Goal: Task Accomplishment & Management: Manage account settings

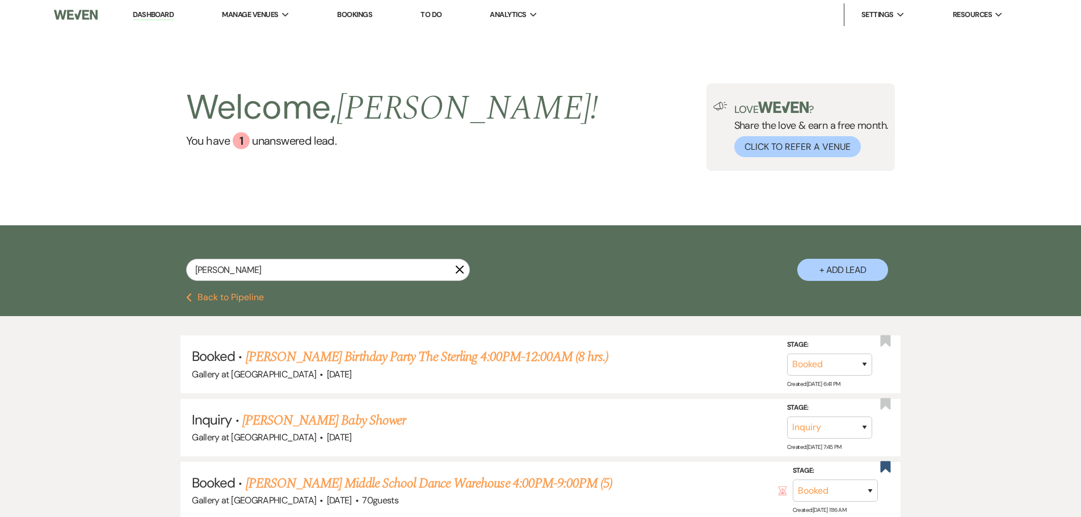
select select "8"
select select "5"
select select "8"
select select "5"
select select "8"
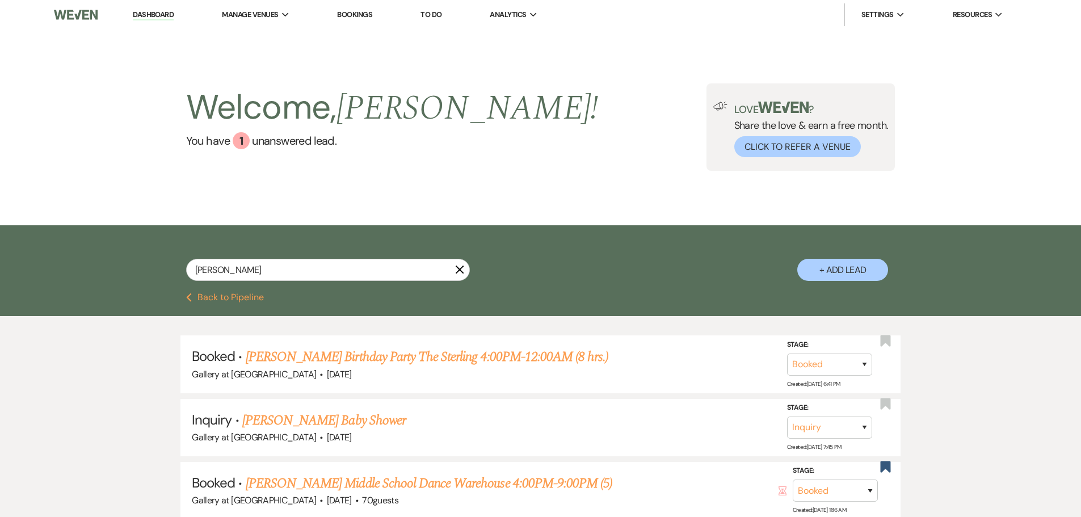
select select "5"
select select "8"
select select "5"
drag, startPoint x: 235, startPoint y: 271, endPoint x: 89, endPoint y: 272, distance: 146.4
click at [89, 272] on div "[PERSON_NAME] + Add Lead" at bounding box center [540, 259] width 1081 height 68
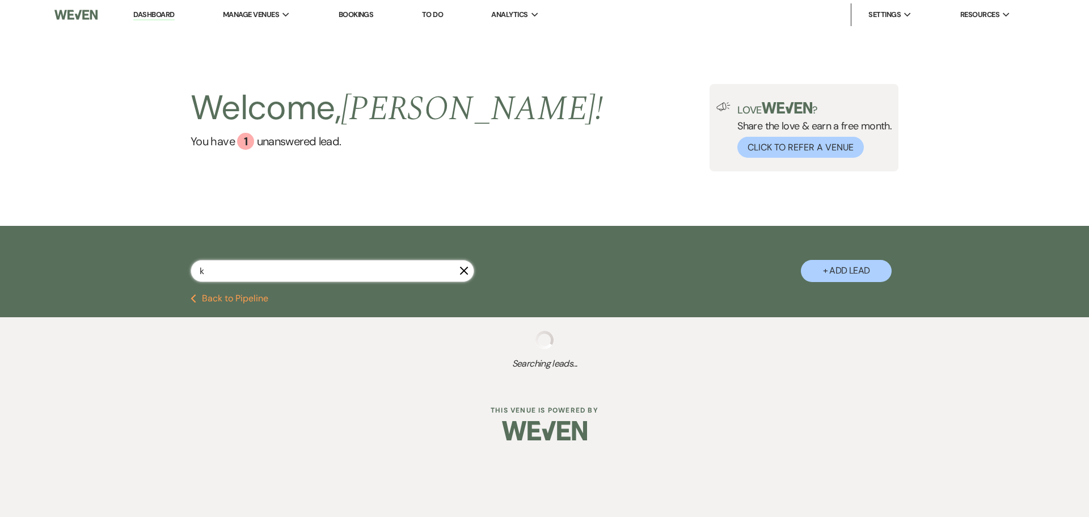
type input "ke"
select select "5"
select select "2"
select select "4"
select select "5"
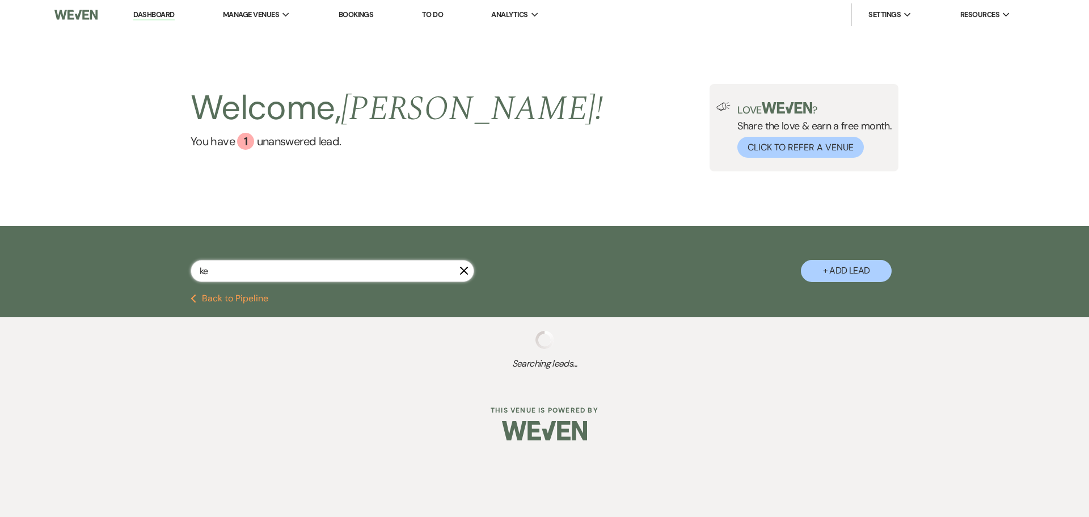
select select "4"
select select "5"
select select "8"
select select "4"
select select "8"
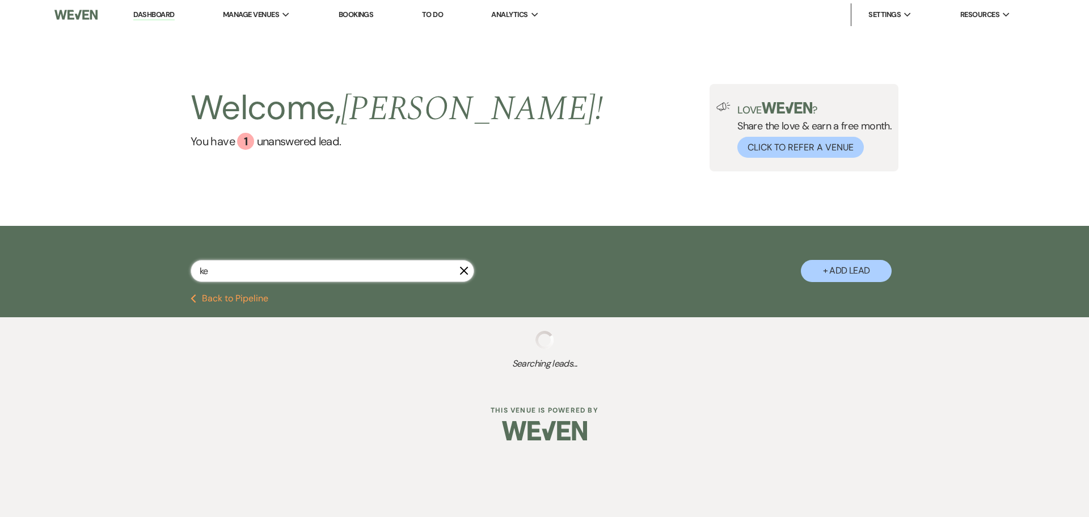
select select "5"
select select "8"
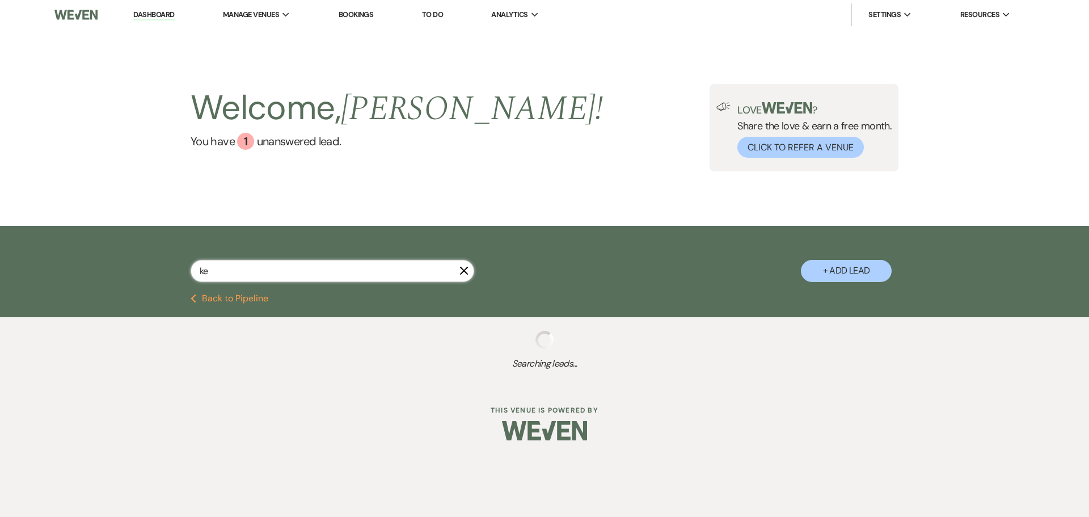
select select "8"
select select "5"
select select "8"
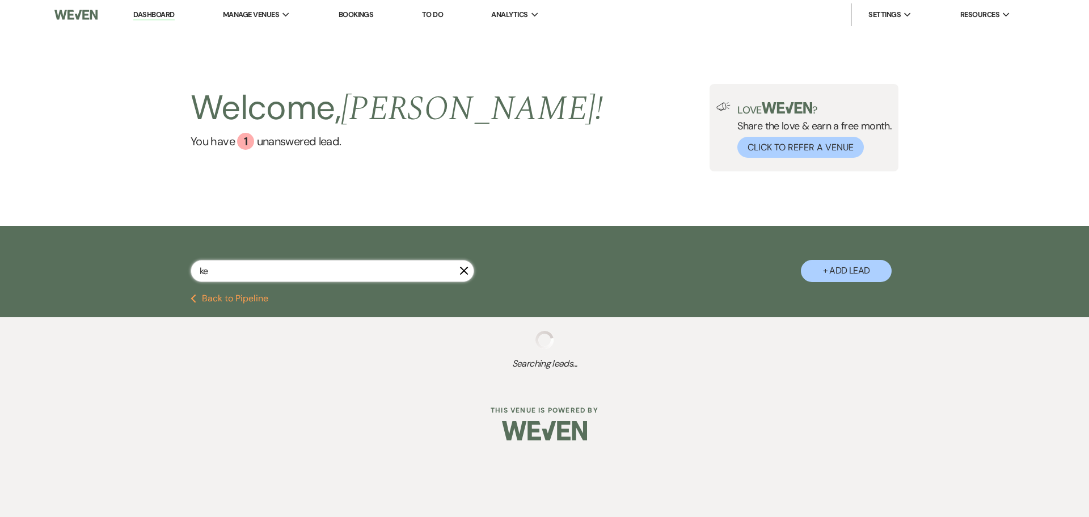
select select "5"
select select "4"
select select "8"
select select "11"
select select "8"
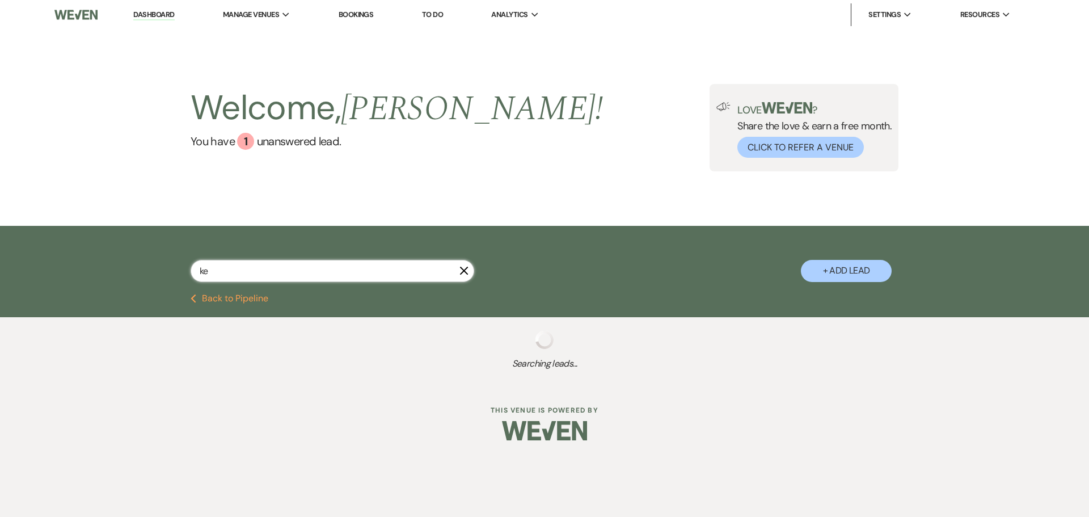
select select "11"
select select "8"
select select "5"
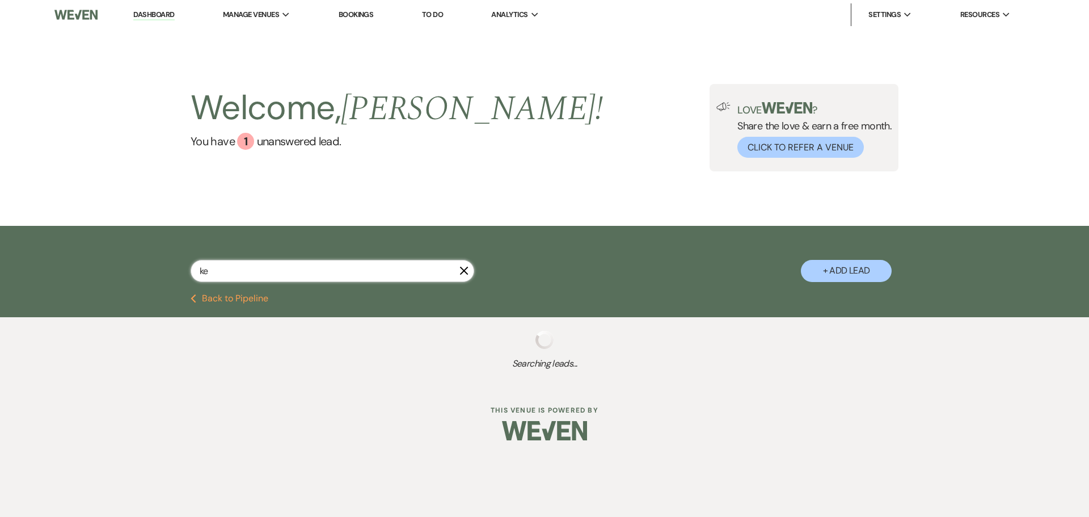
select select "4"
select select "8"
select select "5"
select select "4"
select select "2"
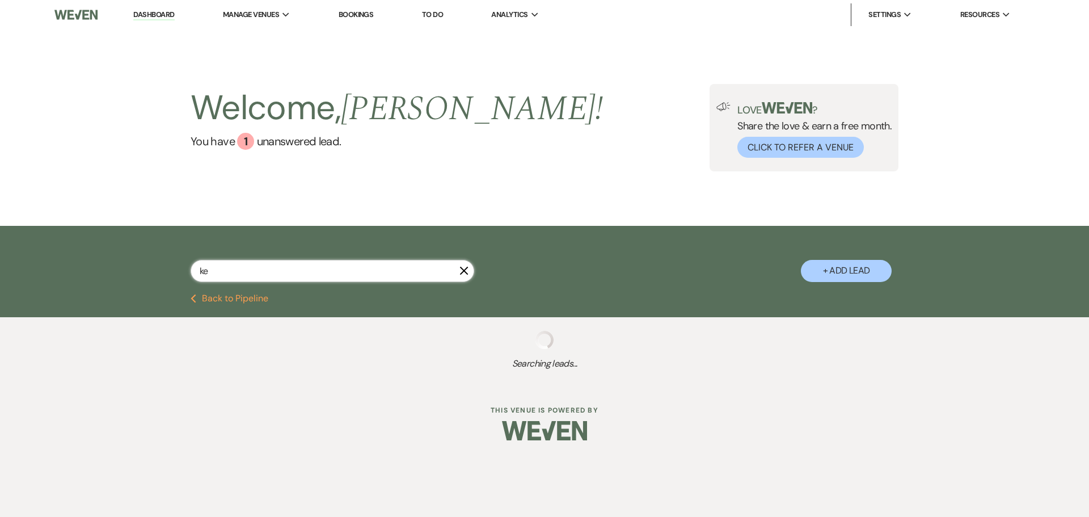
select select "4"
select select "8"
select select "3"
select select "8"
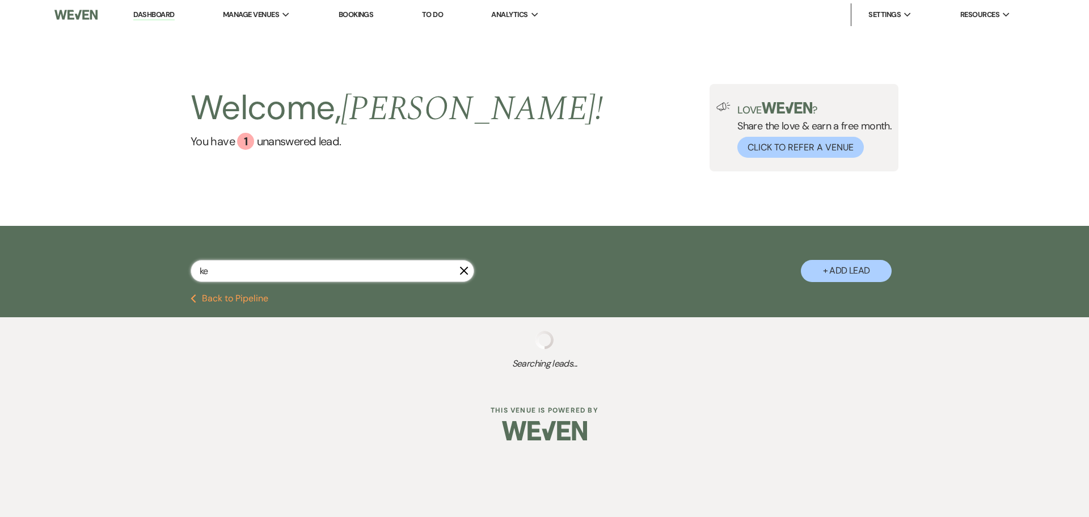
select select "8"
select select "5"
select select "4"
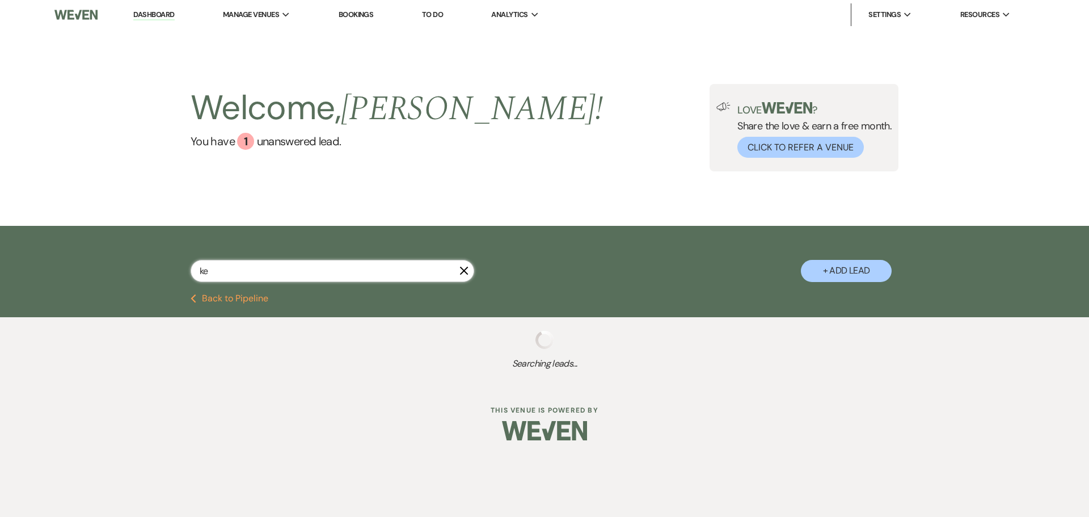
select select "8"
select select "6"
select select "8"
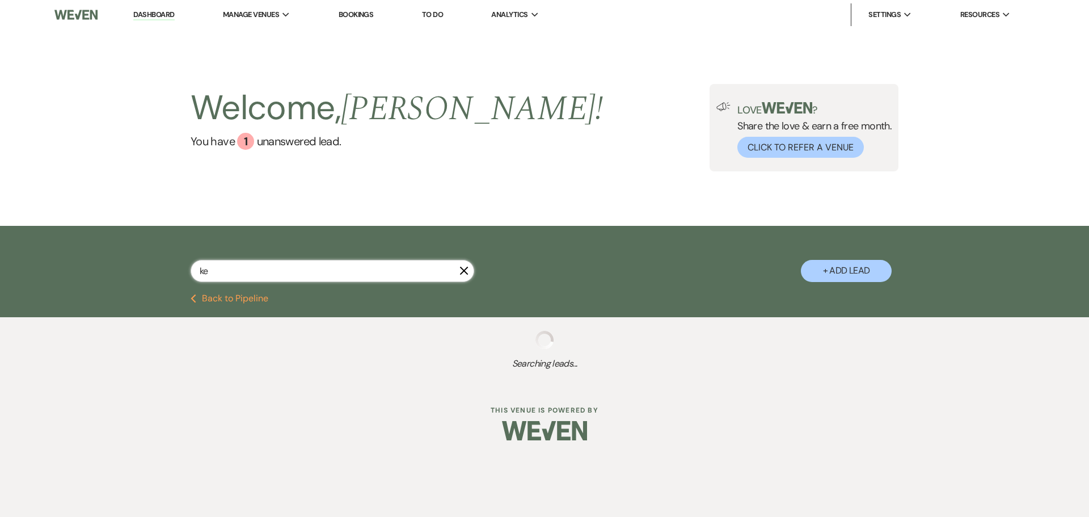
select select "5"
select select "8"
select select "5"
select select "8"
select select "7"
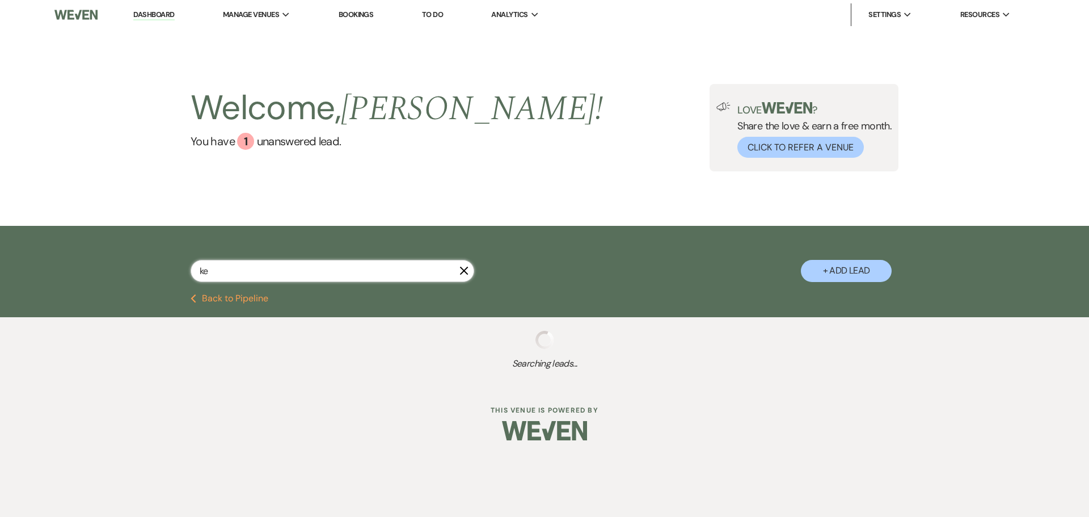
select select "8"
select select "5"
select select "8"
select select "5"
select select "8"
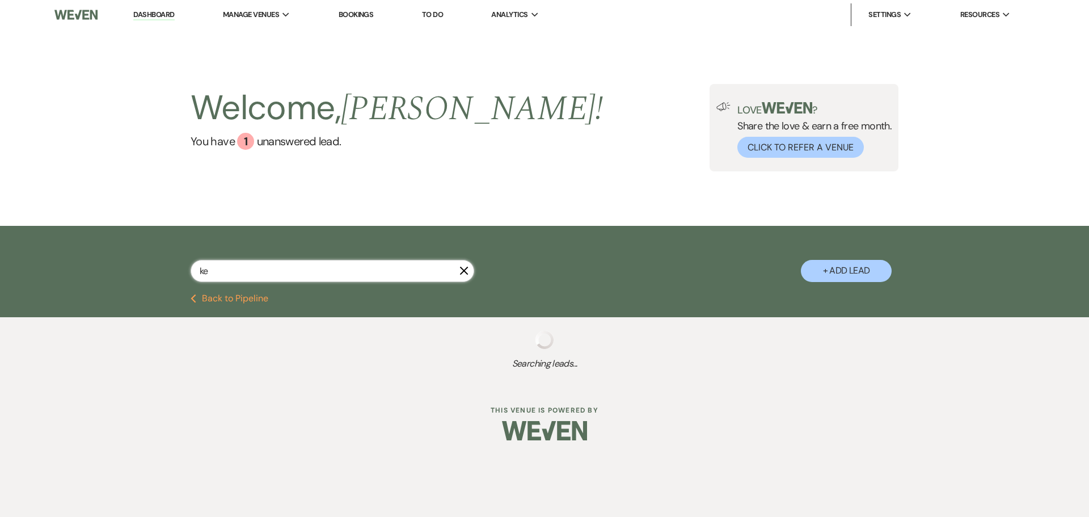
select select "5"
select select "8"
select select "6"
select select "8"
select select "5"
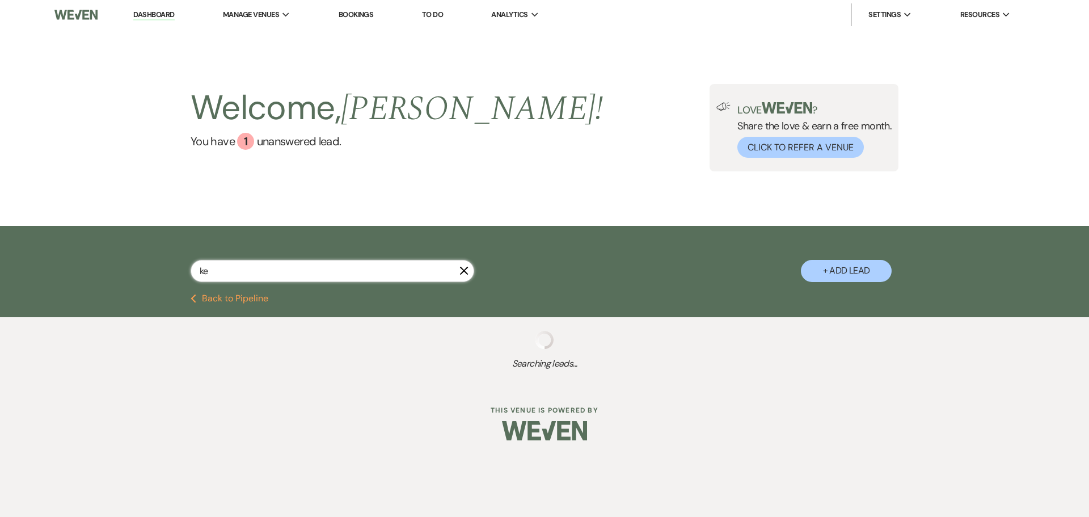
select select "8"
select select "5"
select select "8"
select select "4"
select select "8"
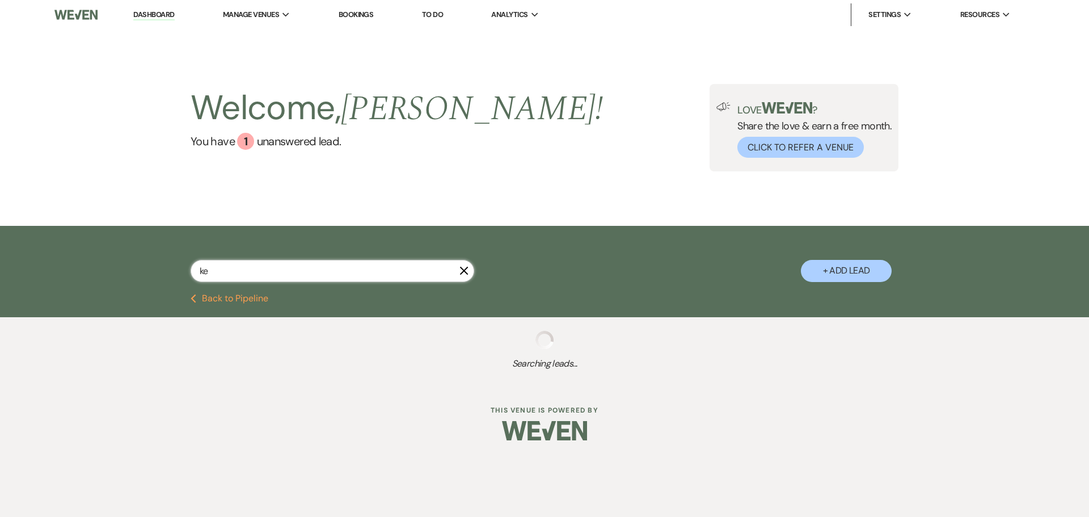
select select "6"
select select "8"
select select "5"
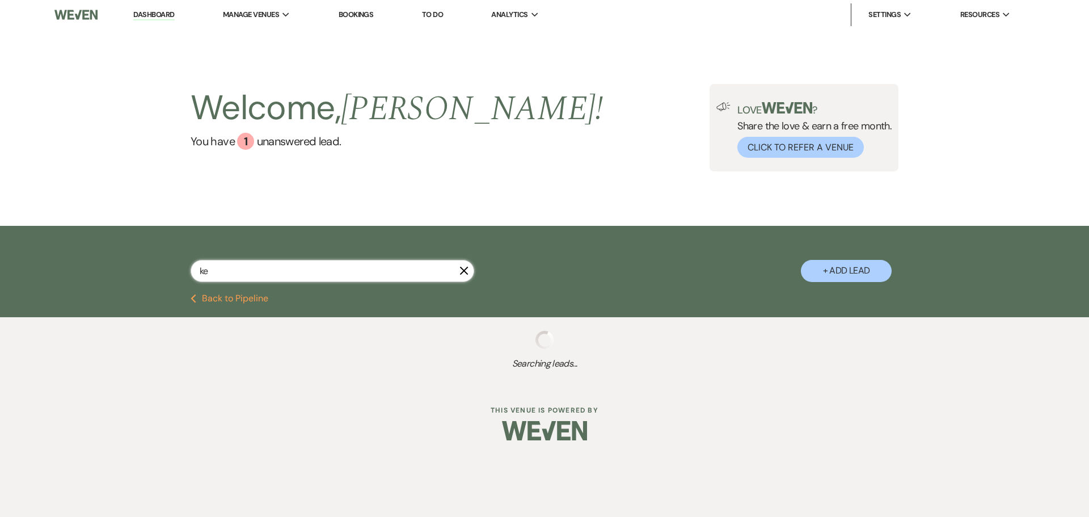
select select "8"
select select "5"
select select "8"
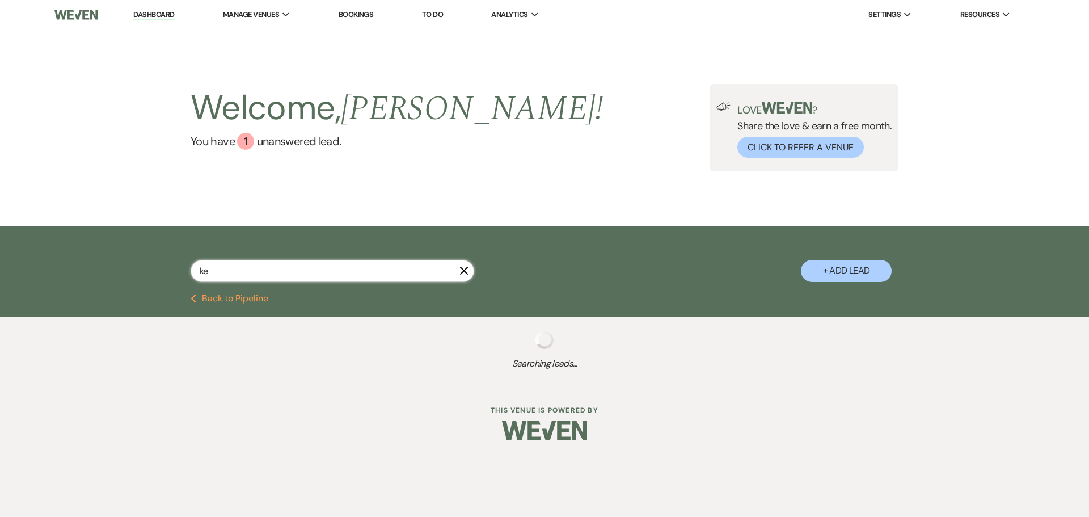
select select "5"
select select "8"
select select "5"
select select "8"
select select "5"
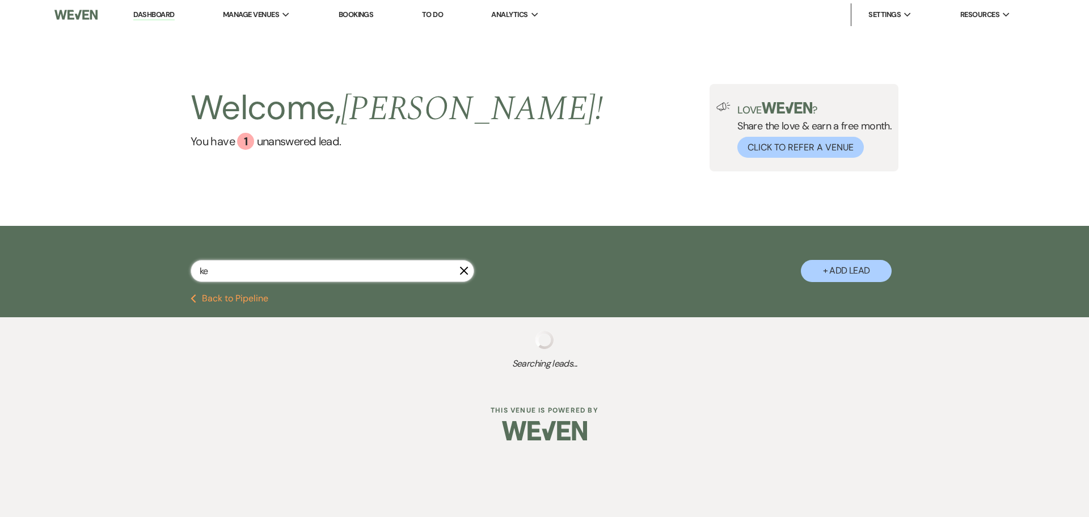
select select "8"
select select "11"
select select "8"
select select "5"
select select "8"
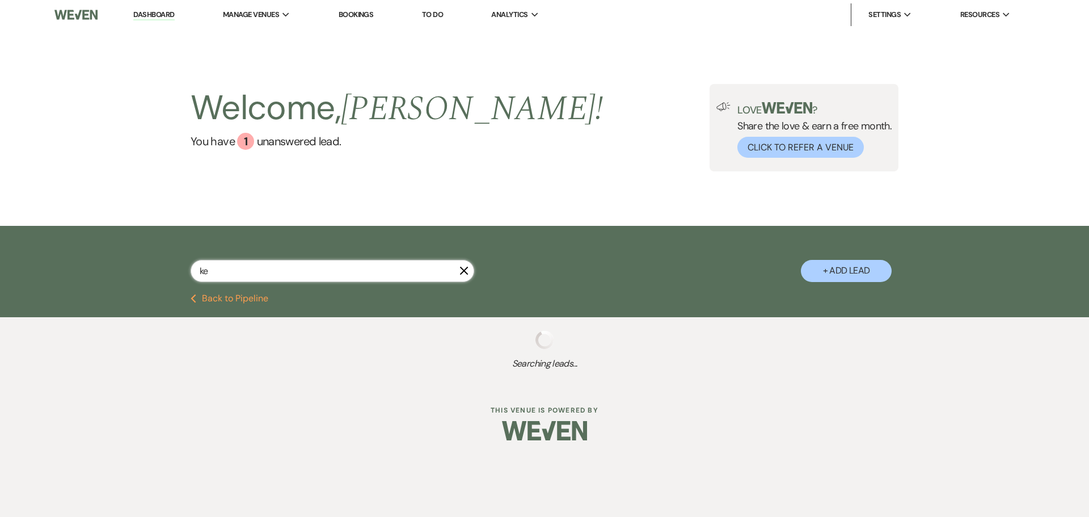
select select "5"
select select "8"
select select "7"
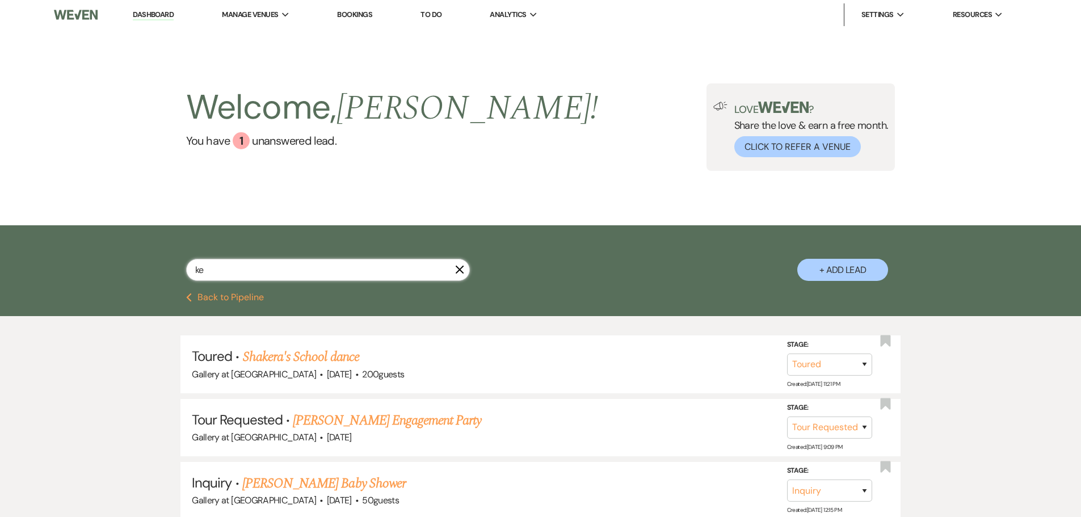
drag, startPoint x: 205, startPoint y: 271, endPoint x: 45, endPoint y: 279, distance: 160.7
click at [45, 279] on div "ke X + Add Lead" at bounding box center [540, 259] width 1081 height 68
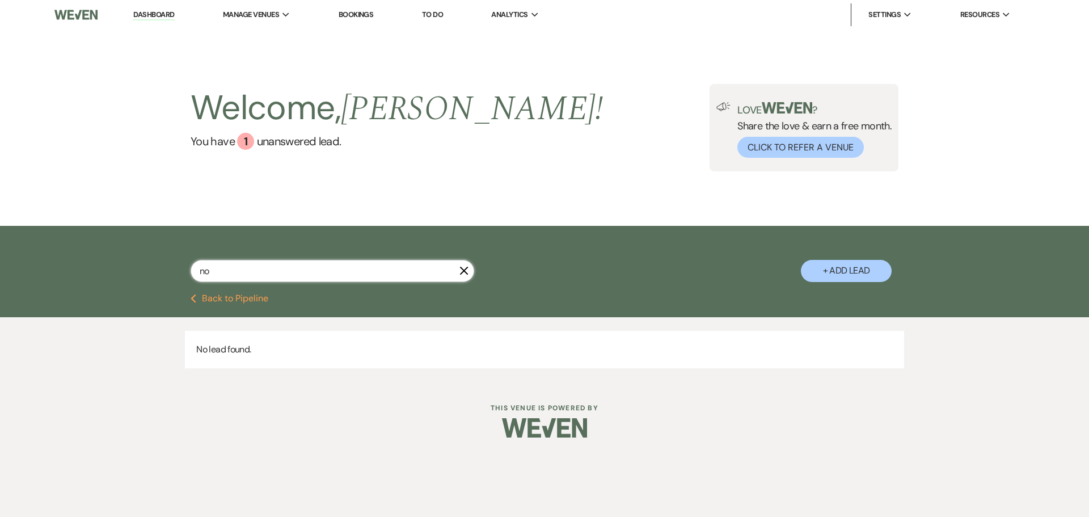
type input "n"
type input "[PERSON_NAME]"
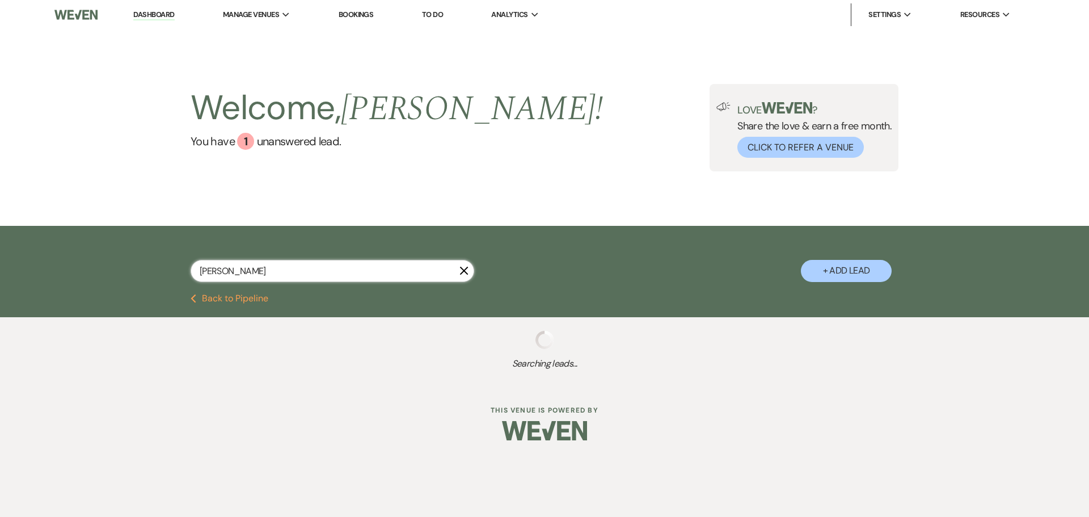
select select "2"
select select "4"
select select "2"
select select "8"
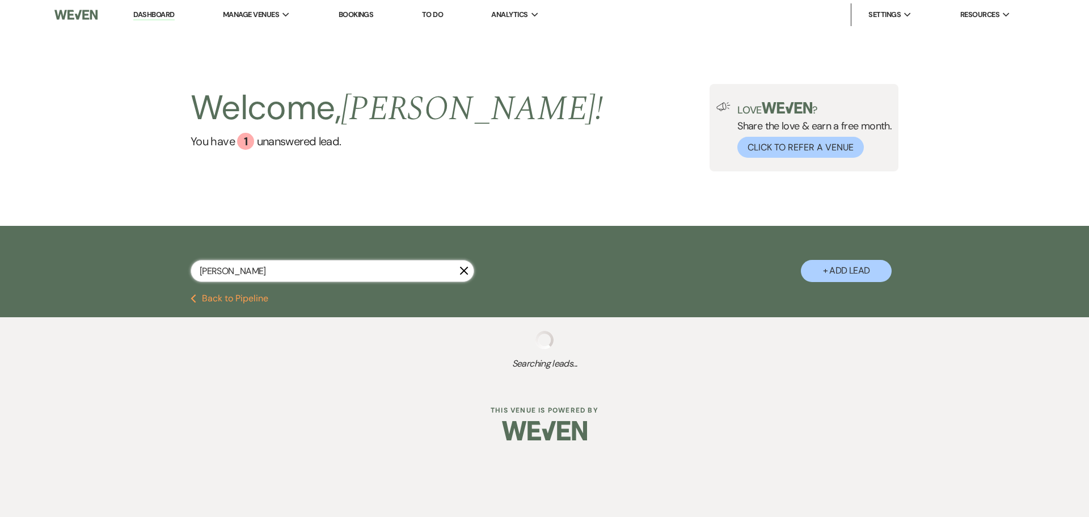
select select "8"
select select "11"
select select "8"
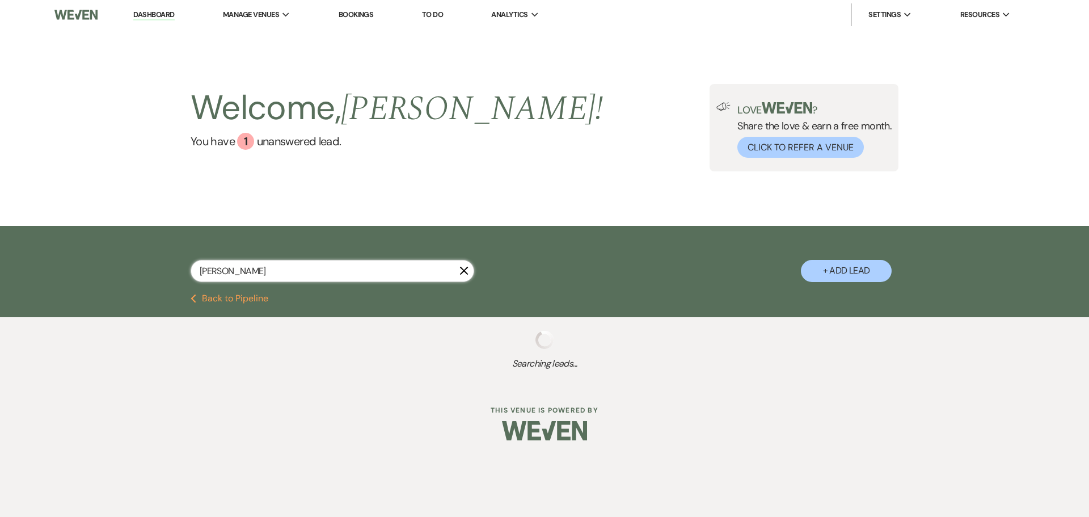
select select "8"
select select "5"
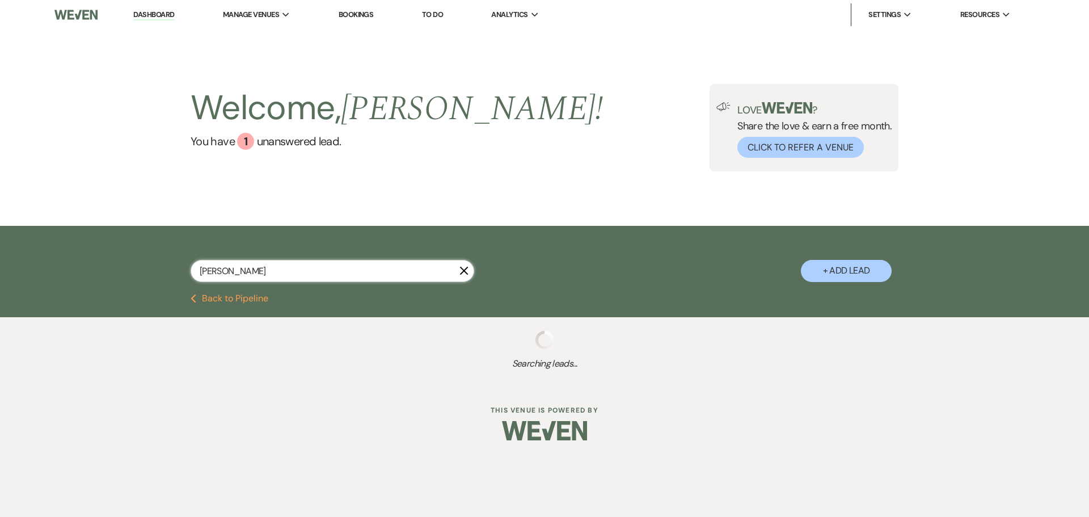
select select "4"
select select "8"
select select "4"
select select "8"
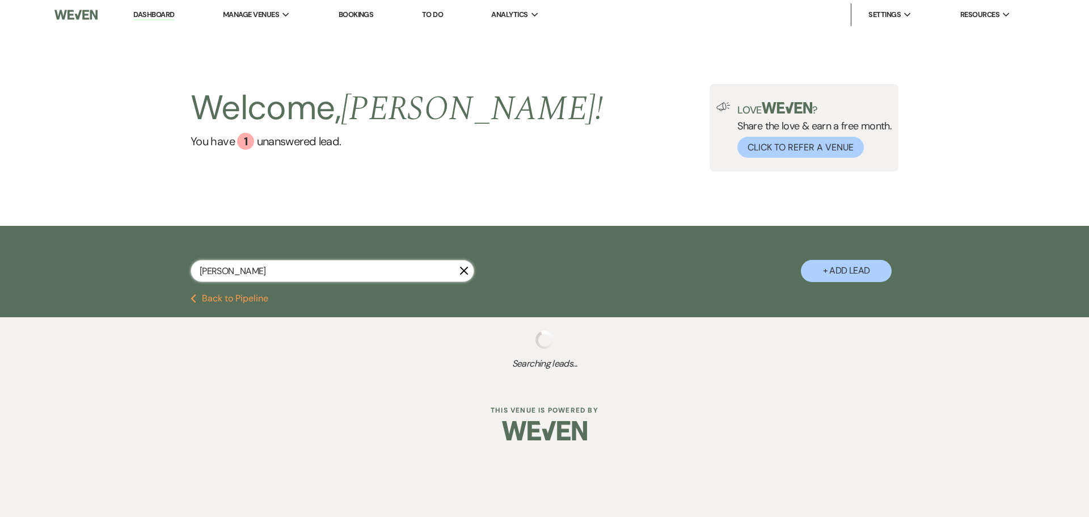
select select "5"
select select "8"
select select "5"
select select "8"
select select "5"
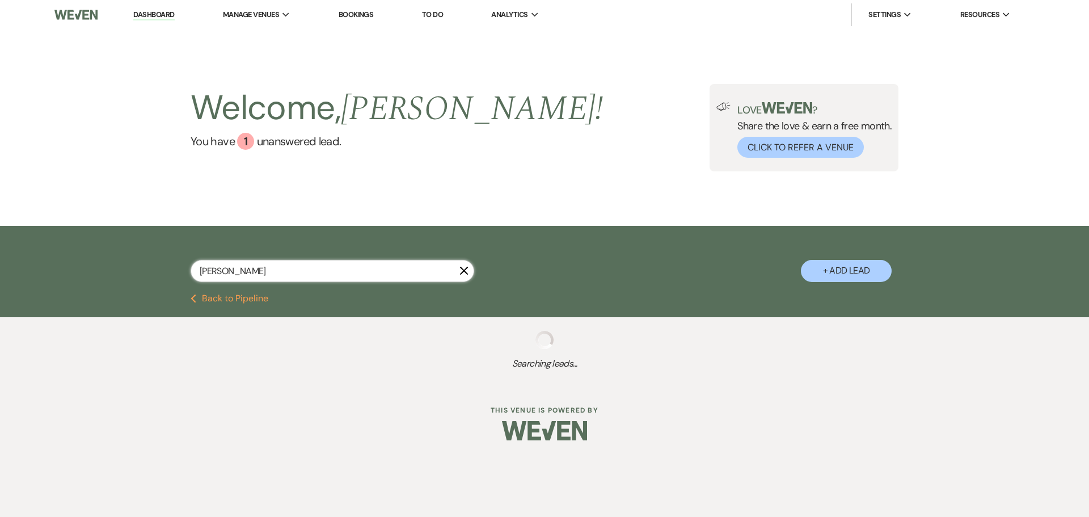
select select "8"
select select "5"
select select "8"
select select "5"
select select "8"
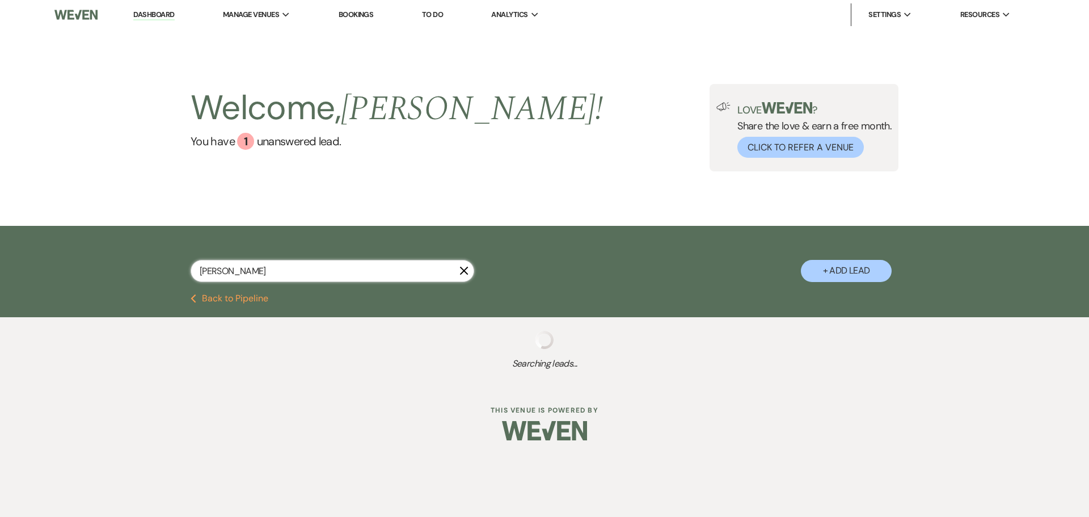
select select "5"
select select "8"
select select "5"
select select "8"
select select "5"
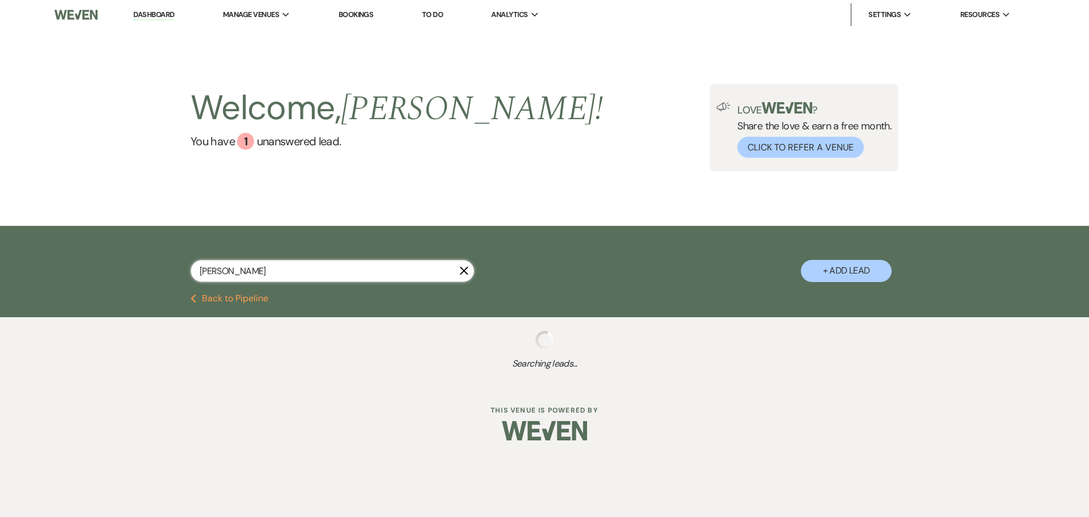
select select "8"
select select "5"
select select "8"
select select "5"
select select "8"
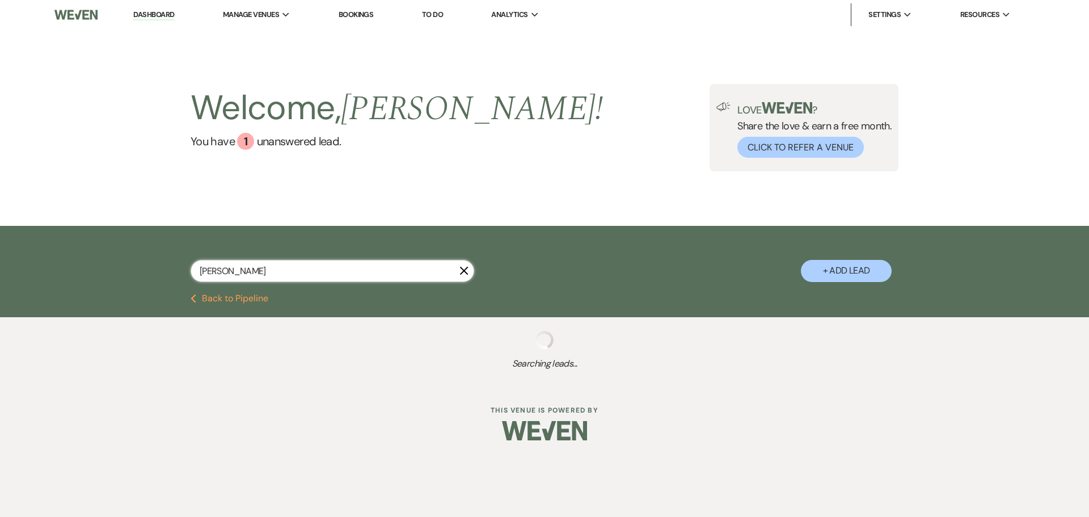
select select "5"
select select "8"
select select "5"
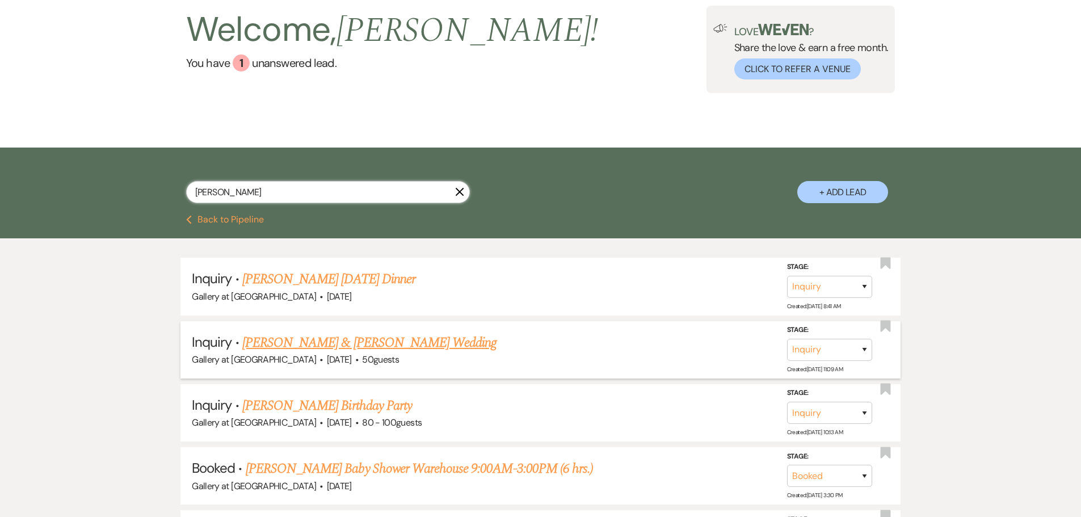
scroll to position [113, 0]
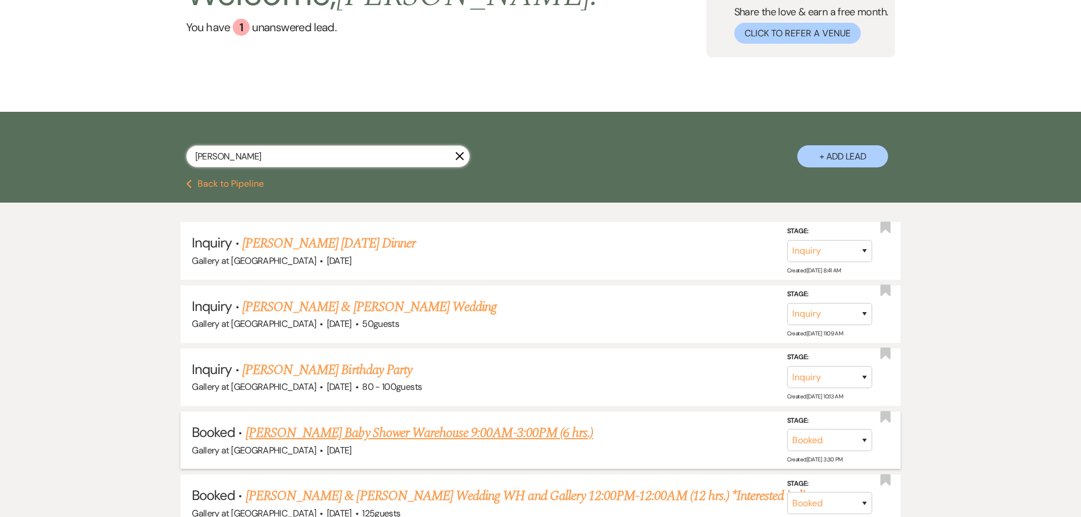
type input "[PERSON_NAME]"
click at [490, 431] on link "[PERSON_NAME] Baby Shower Warehouse 9:00AM-3:00PM (6 hrs.)" at bounding box center [419, 433] width 347 height 20
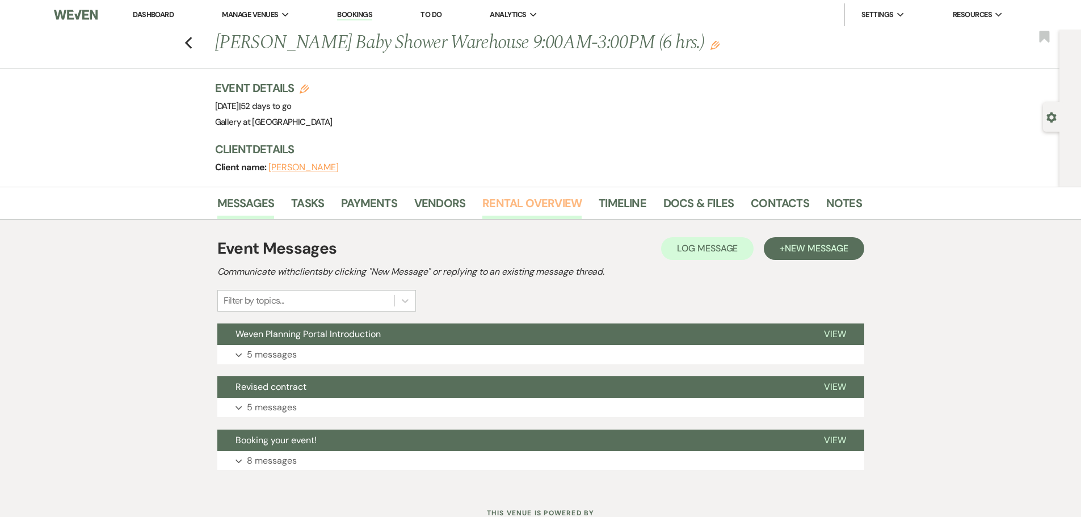
click at [539, 198] on link "Rental Overview" at bounding box center [531, 206] width 99 height 25
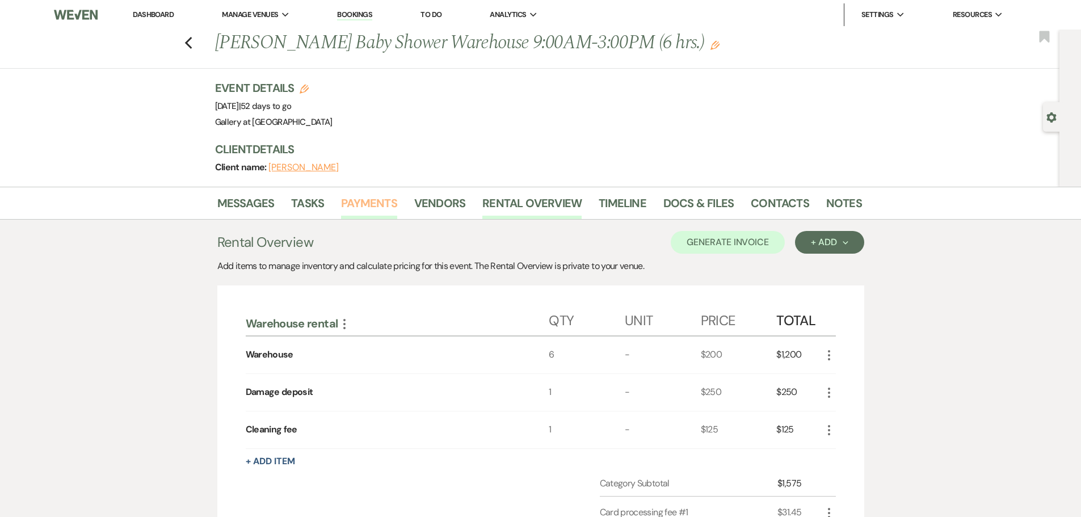
click at [347, 199] on link "Payments" at bounding box center [369, 206] width 56 height 25
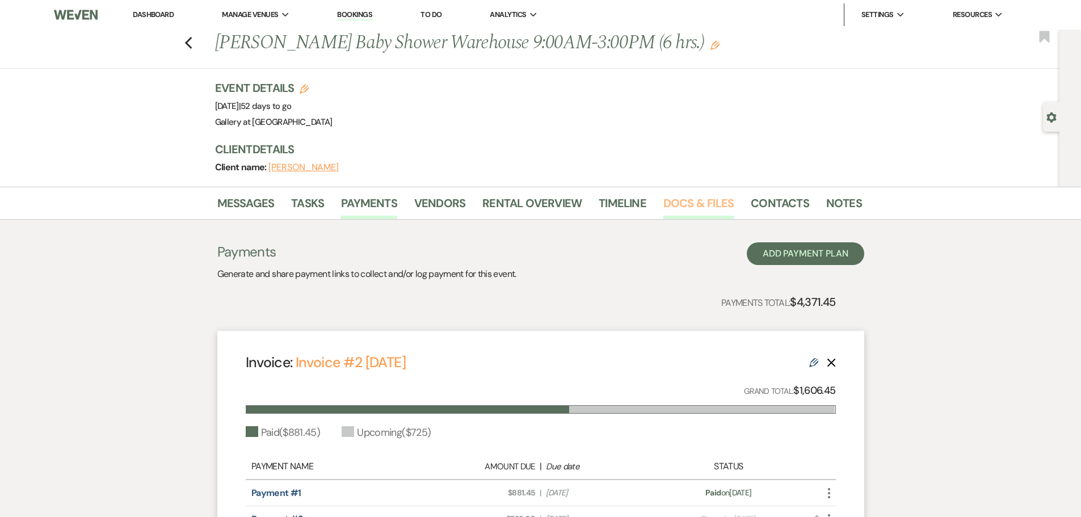
click at [711, 197] on link "Docs & Files" at bounding box center [698, 206] width 70 height 25
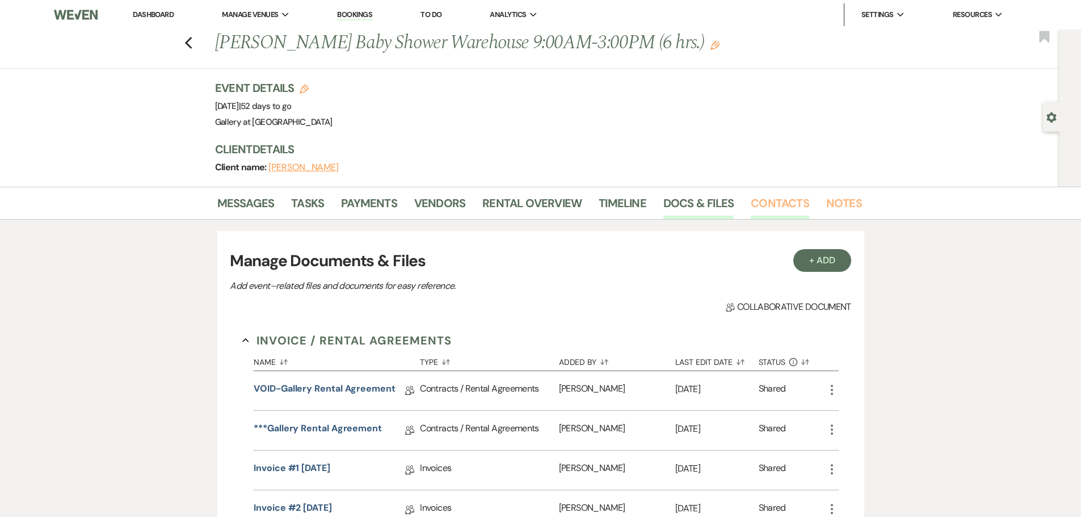
drag, startPoint x: 844, startPoint y: 201, endPoint x: 801, endPoint y: 197, distance: 43.2
click at [844, 201] on link "Notes" at bounding box center [844, 206] width 36 height 25
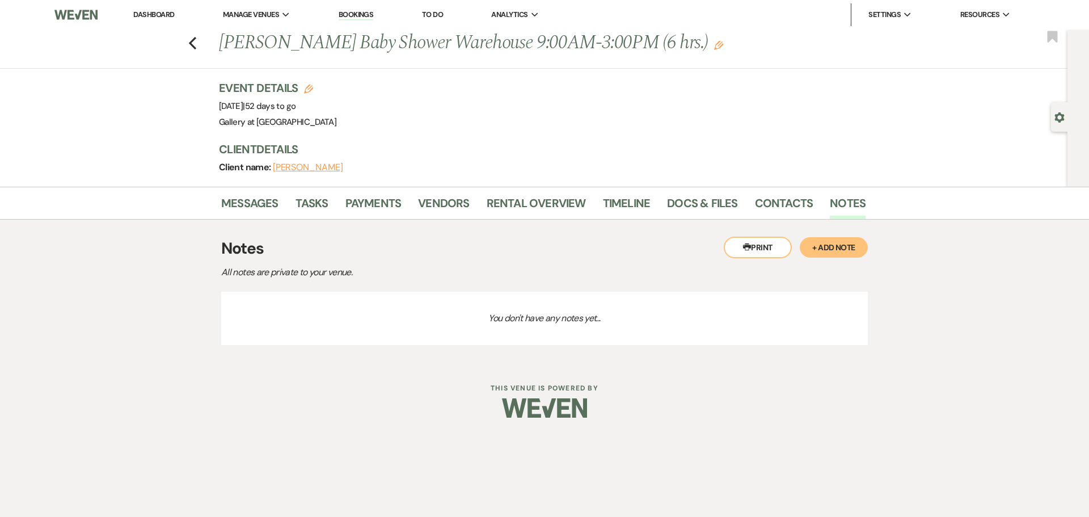
click at [819, 243] on button "+ Add Note" at bounding box center [834, 247] width 68 height 20
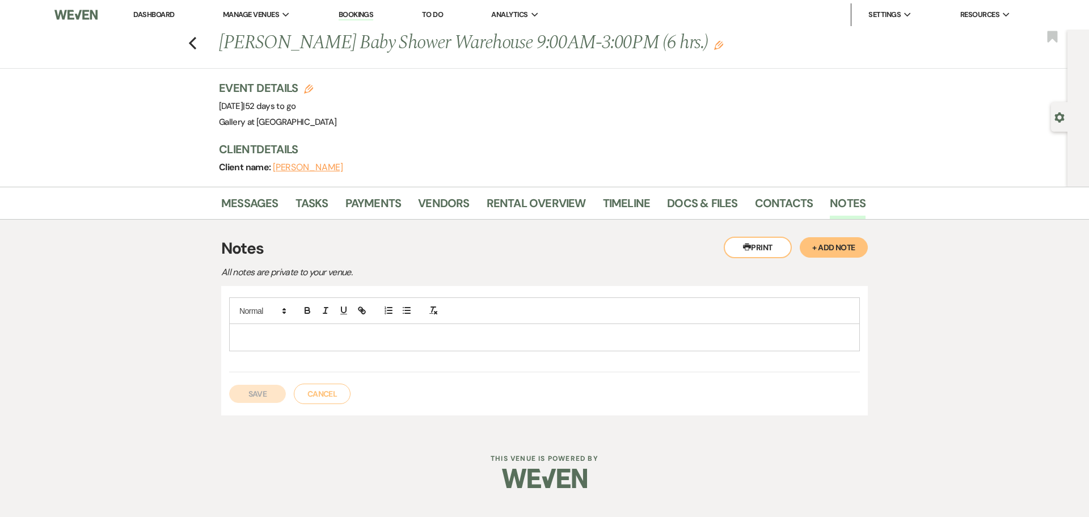
click at [238, 340] on p at bounding box center [544, 337] width 613 height 12
click at [238, 339] on p "she may have decorator bring in [GEOGRAPHIC_DATA]" at bounding box center [544, 337] width 613 height 12
click at [380, 338] on p "she may have decorator bring in [GEOGRAPHIC_DATA]" at bounding box center [544, 337] width 613 height 12
click at [239, 340] on p "she may have decorator bring in chiavaris" at bounding box center [544, 337] width 613 height 12
click at [266, 395] on button "Save" at bounding box center [257, 394] width 57 height 18
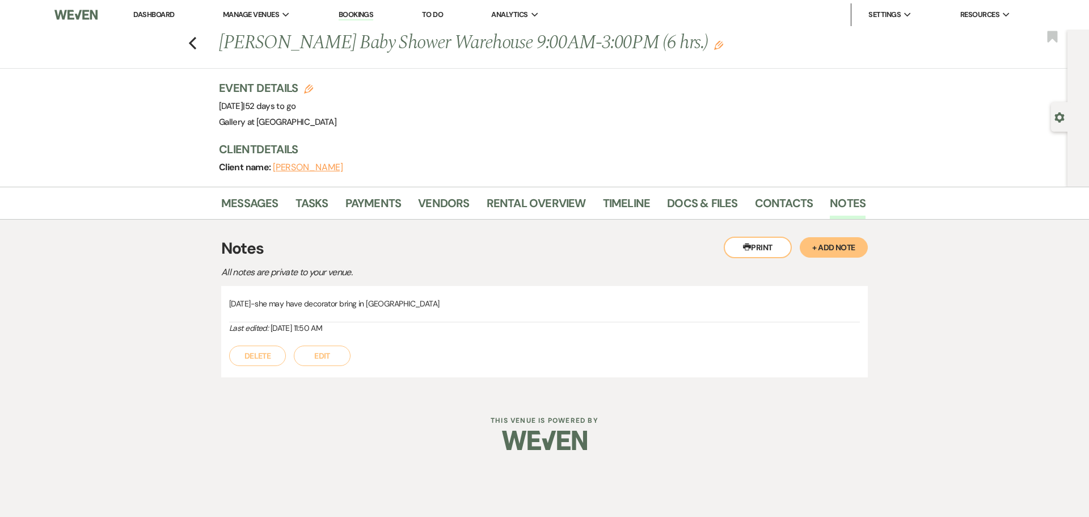
click at [465, 302] on p "[DATE]-she may have decorator bring in [GEOGRAPHIC_DATA]" at bounding box center [544, 303] width 631 height 12
click at [326, 363] on button "Edit" at bounding box center [322, 355] width 57 height 20
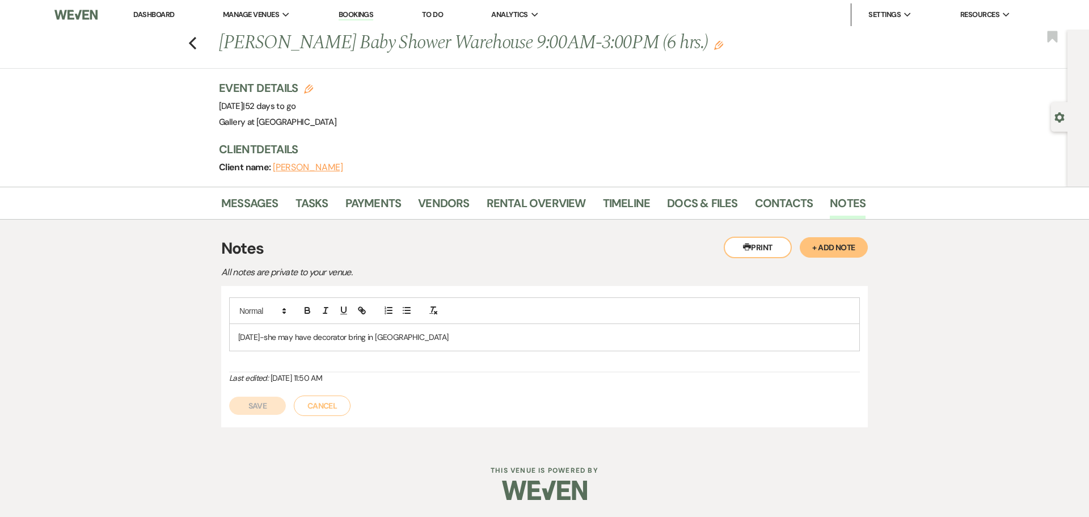
click at [434, 335] on p "[DATE]-she may have decorator bring in [GEOGRAPHIC_DATA]" at bounding box center [544, 337] width 613 height 12
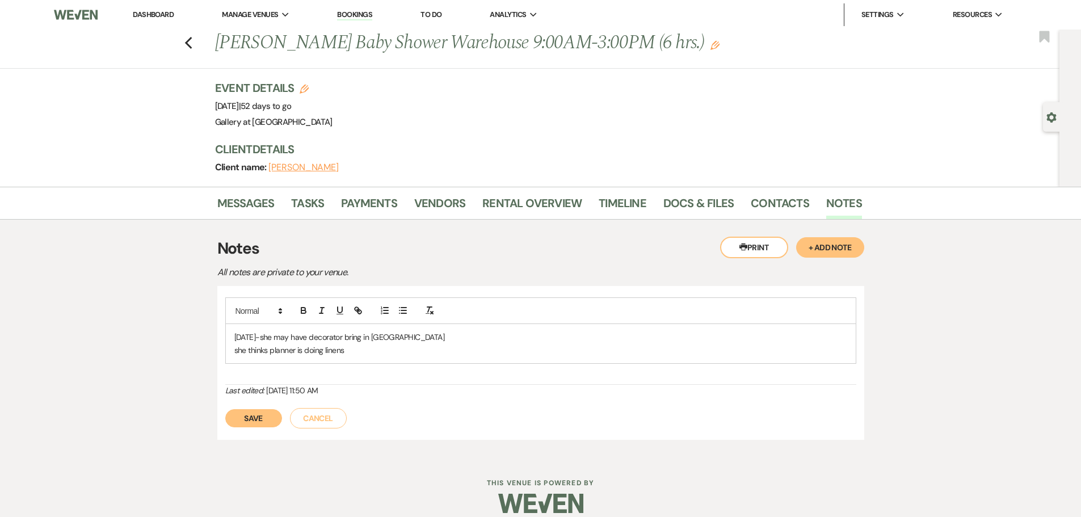
click at [255, 418] on button "Save" at bounding box center [253, 418] width 57 height 18
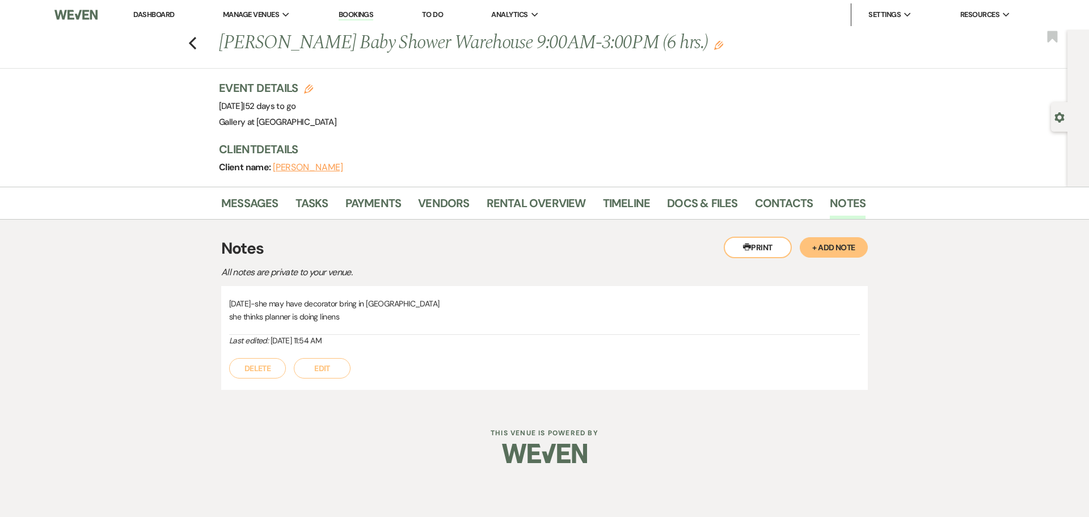
click at [329, 368] on button "Edit" at bounding box center [322, 368] width 57 height 20
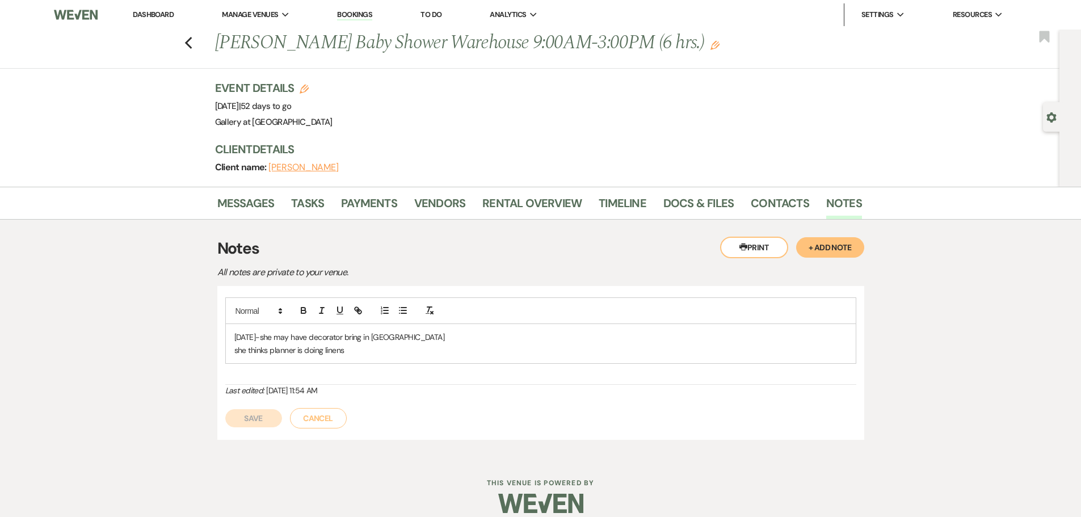
click at [245, 352] on p "she thinks planner is doing linens" at bounding box center [540, 350] width 613 height 12
click at [382, 355] on p "she also thinks planner is doing linens" at bounding box center [540, 350] width 613 height 12
click at [246, 419] on button "Save" at bounding box center [253, 418] width 57 height 18
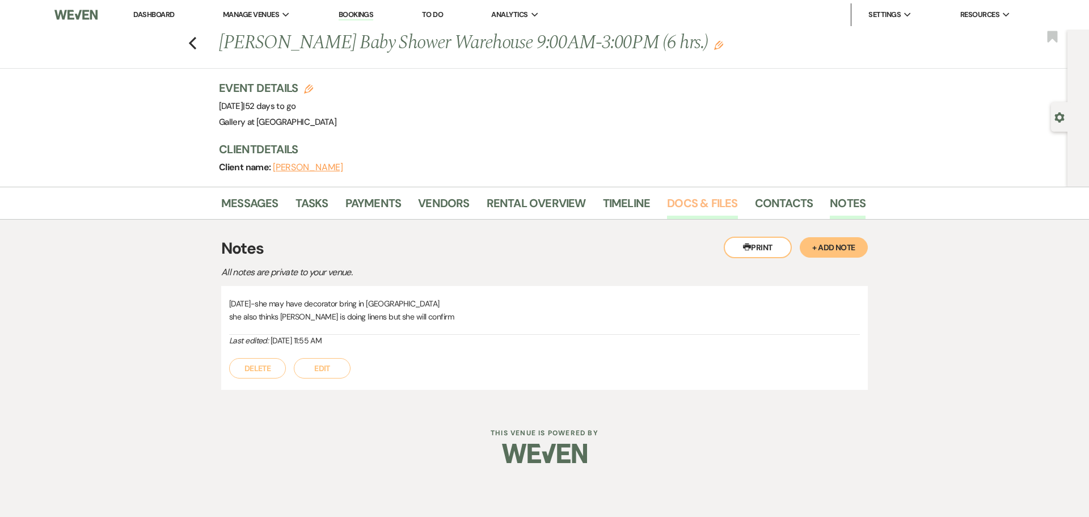
click at [698, 200] on link "Docs & Files" at bounding box center [702, 206] width 70 height 25
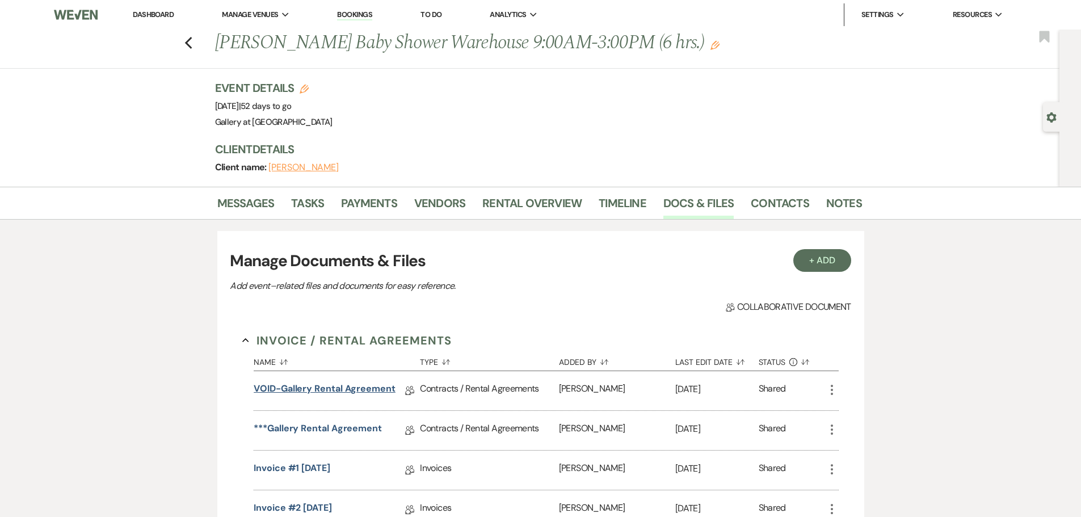
click at [328, 384] on link "VOID-Gallery Rental Agreement" at bounding box center [325, 391] width 142 height 18
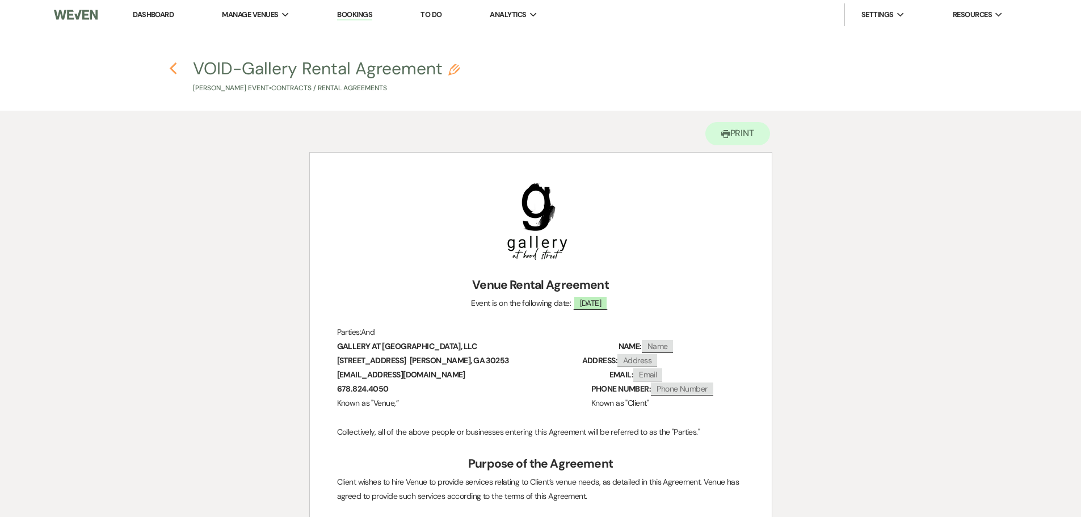
click at [172, 66] on icon "Previous" at bounding box center [173, 69] width 9 height 14
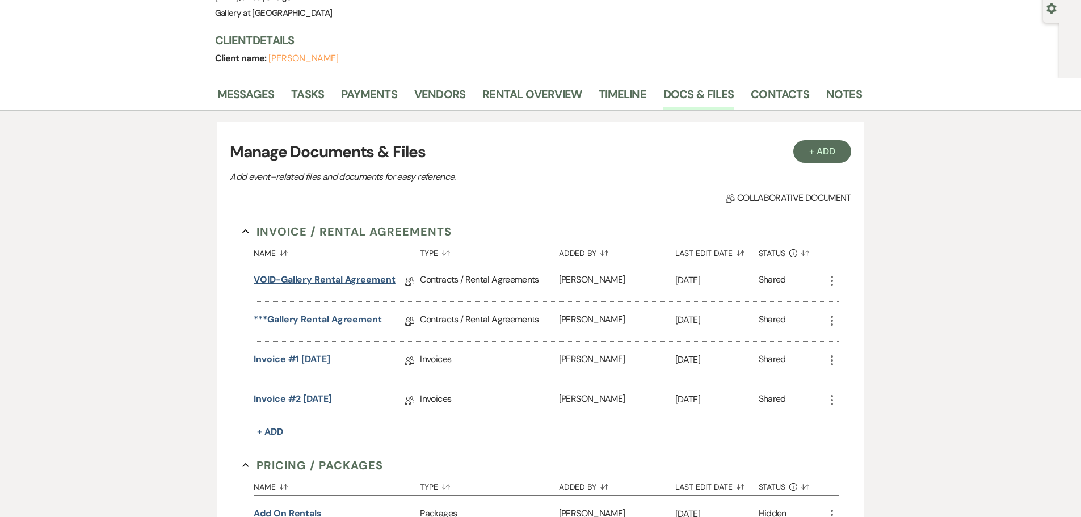
scroll to position [113, 0]
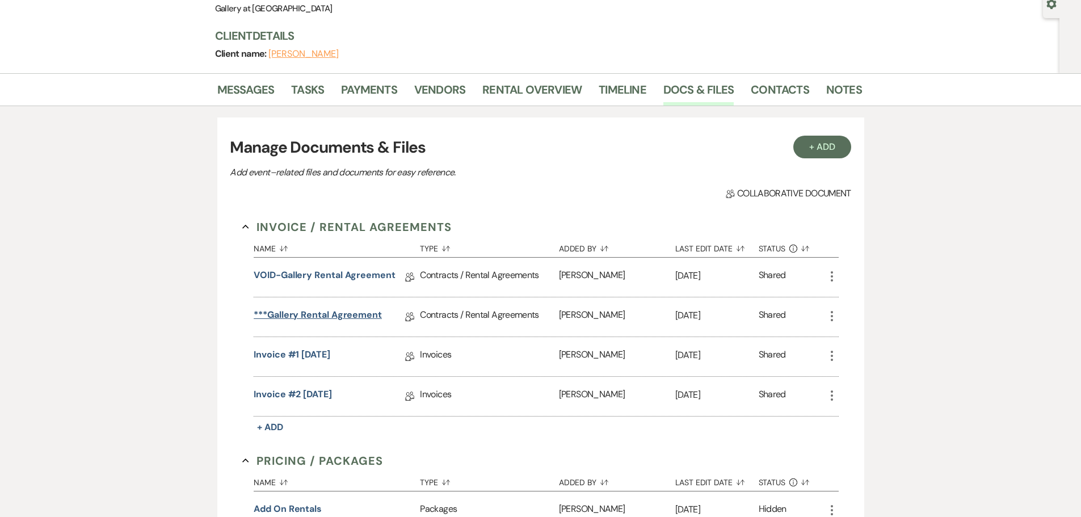
click at [353, 309] on link "***Gallery Rental Agreement" at bounding box center [318, 317] width 128 height 18
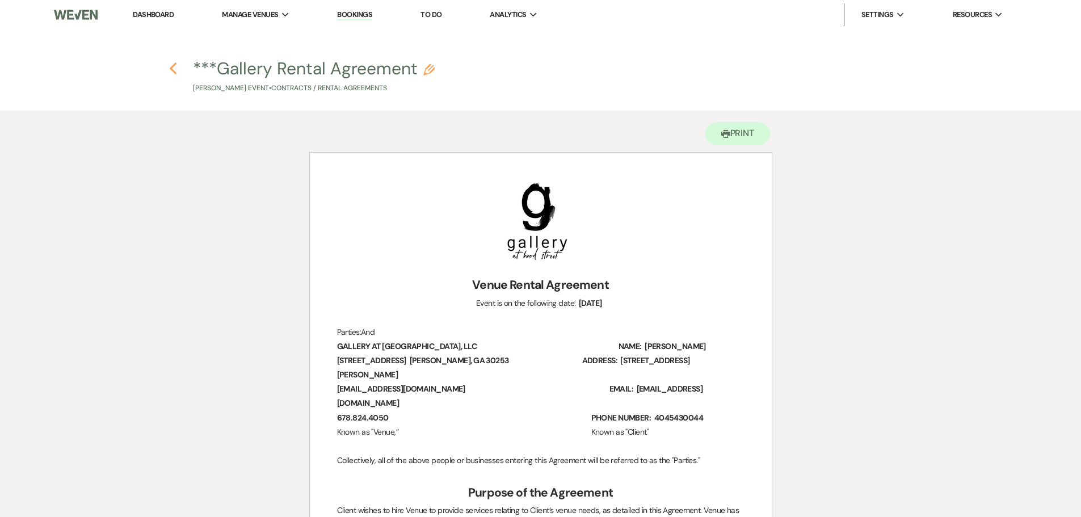
click at [170, 69] on use "button" at bounding box center [173, 68] width 7 height 12
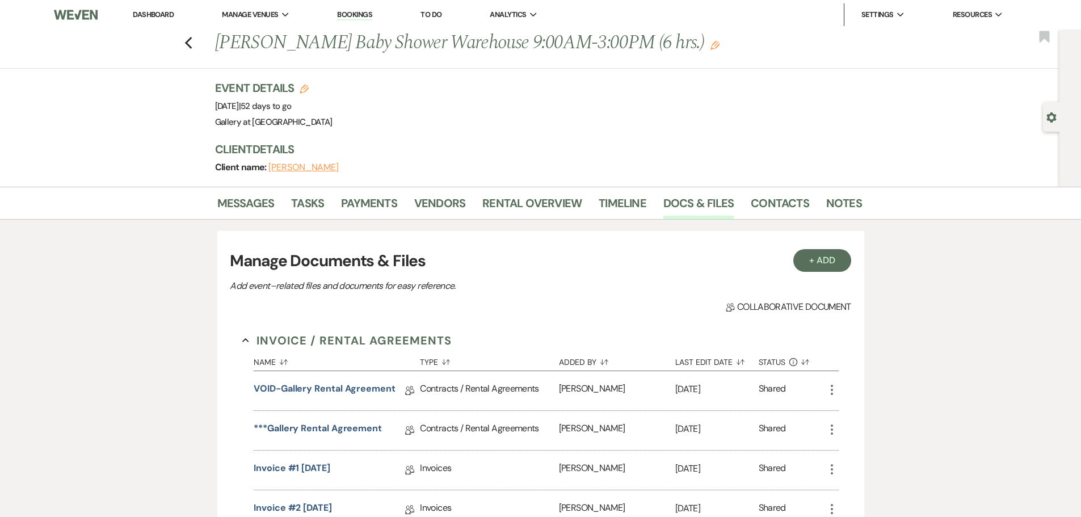
scroll to position [113, 0]
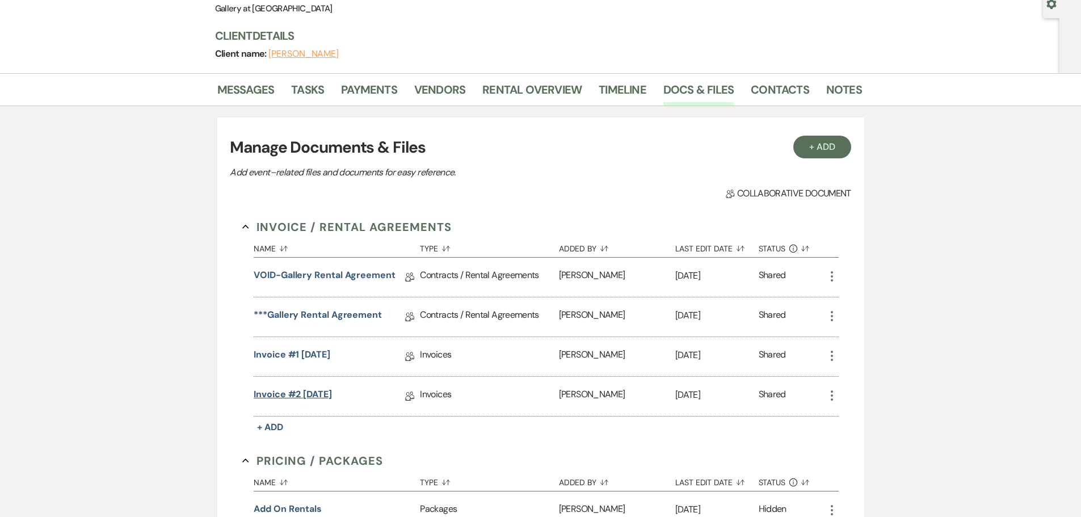
click at [332, 397] on link "Invoice #2 [DATE]" at bounding box center [293, 396] width 78 height 18
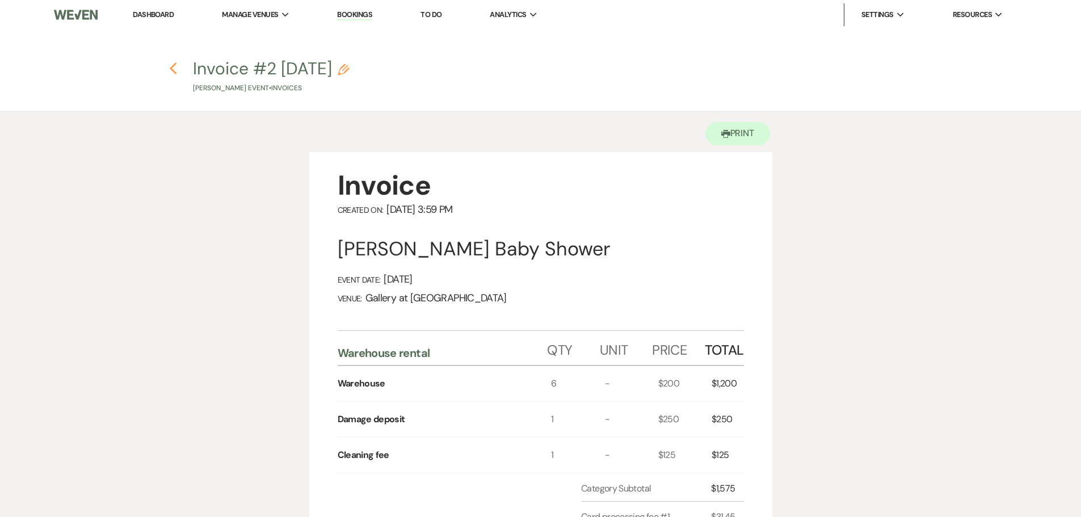
click at [174, 71] on icon "Previous" at bounding box center [173, 69] width 9 height 14
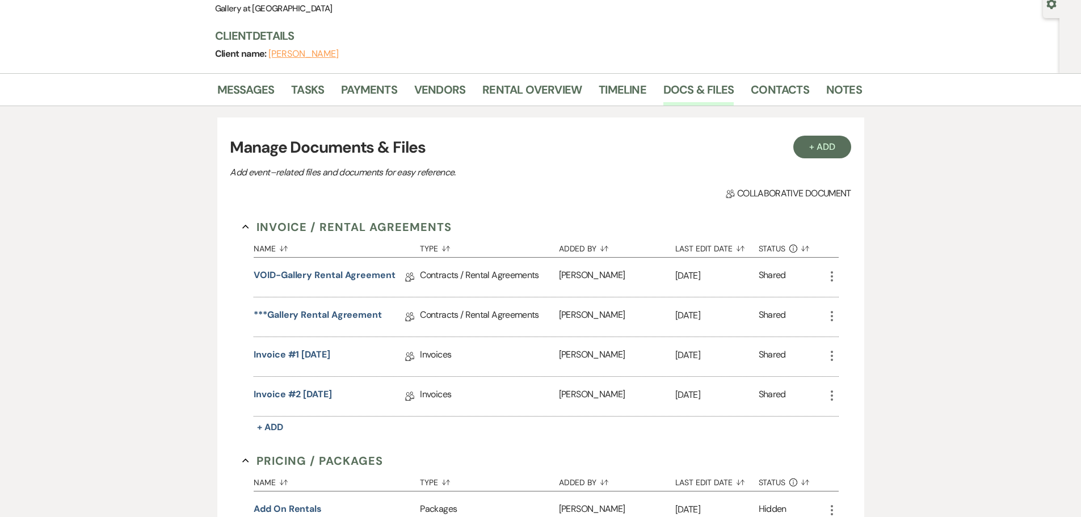
scroll to position [227, 0]
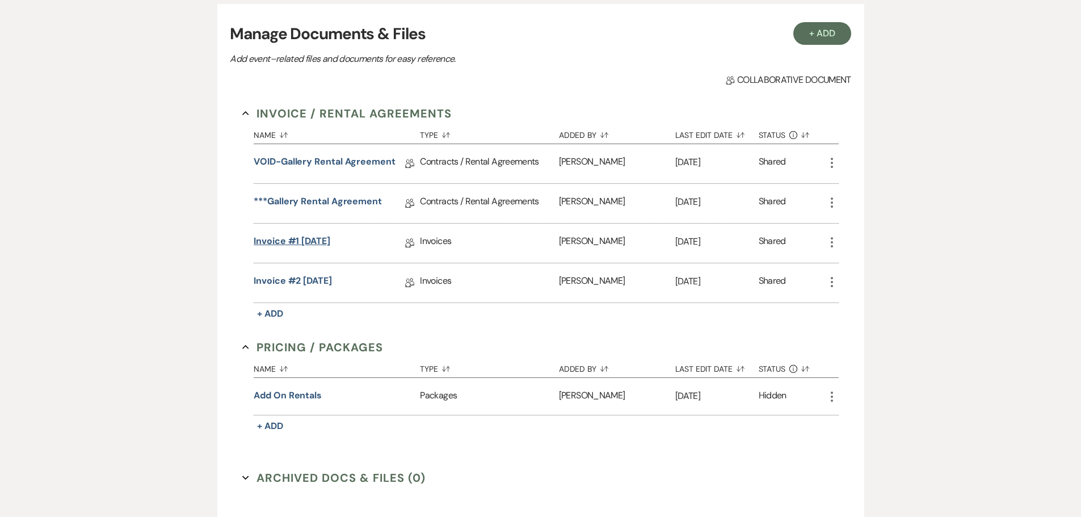
click at [330, 236] on link "Invoice #1 [DATE]" at bounding box center [292, 243] width 77 height 18
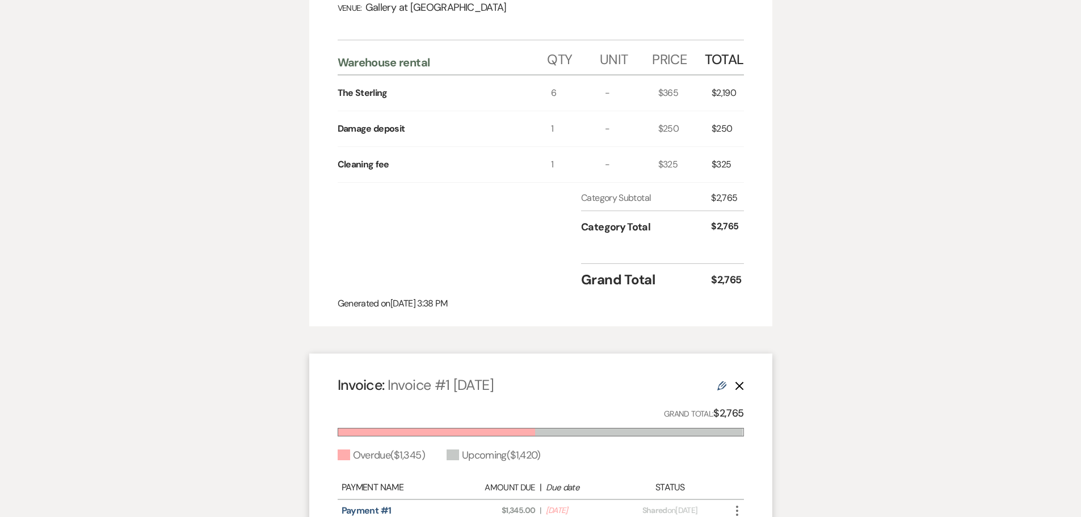
scroll to position [397, 0]
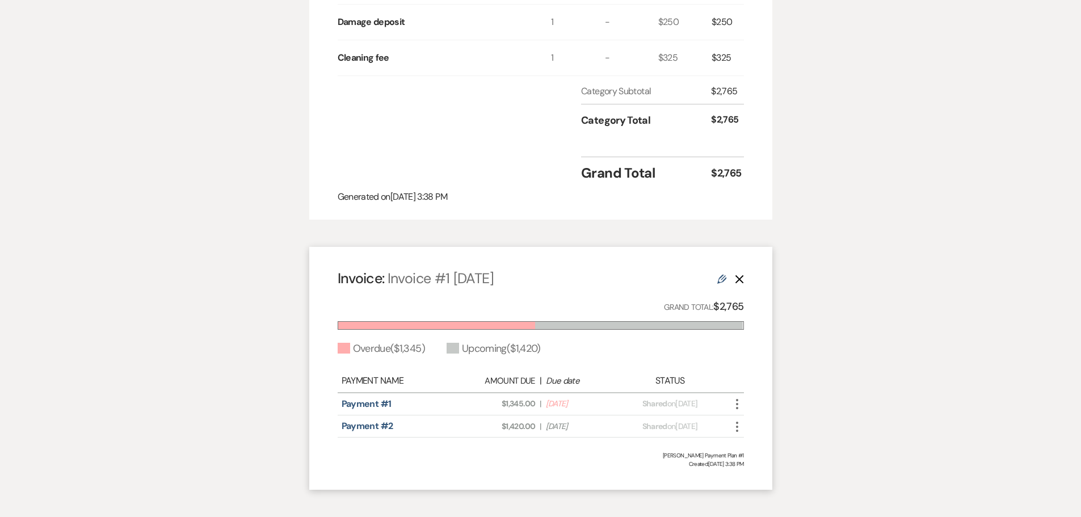
click at [741, 275] on icon "Delete" at bounding box center [739, 279] width 9 height 9
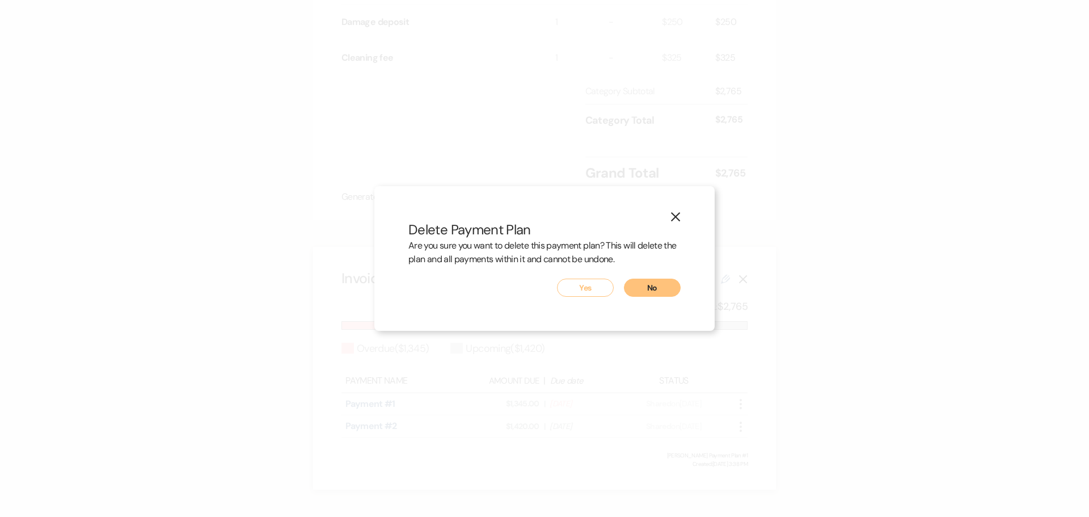
click at [601, 288] on button "Yes" at bounding box center [585, 288] width 57 height 18
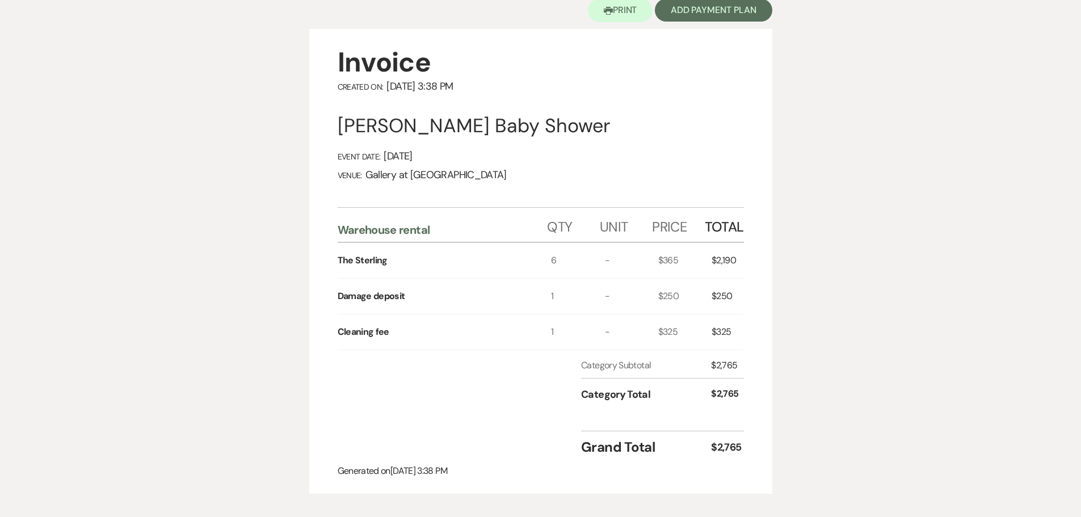
scroll to position [7, 0]
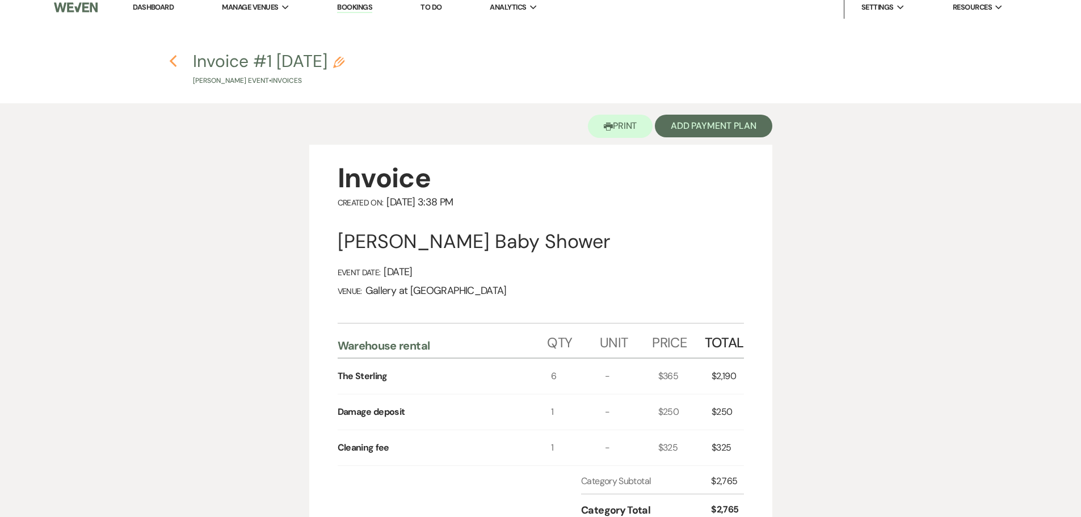
click at [174, 62] on icon "Previous" at bounding box center [173, 61] width 9 height 14
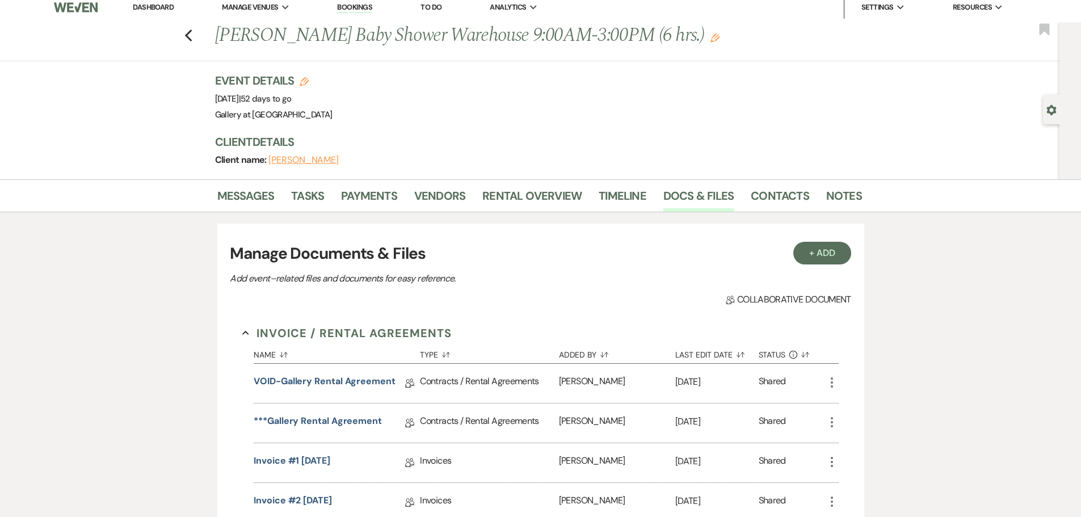
scroll to position [227, 0]
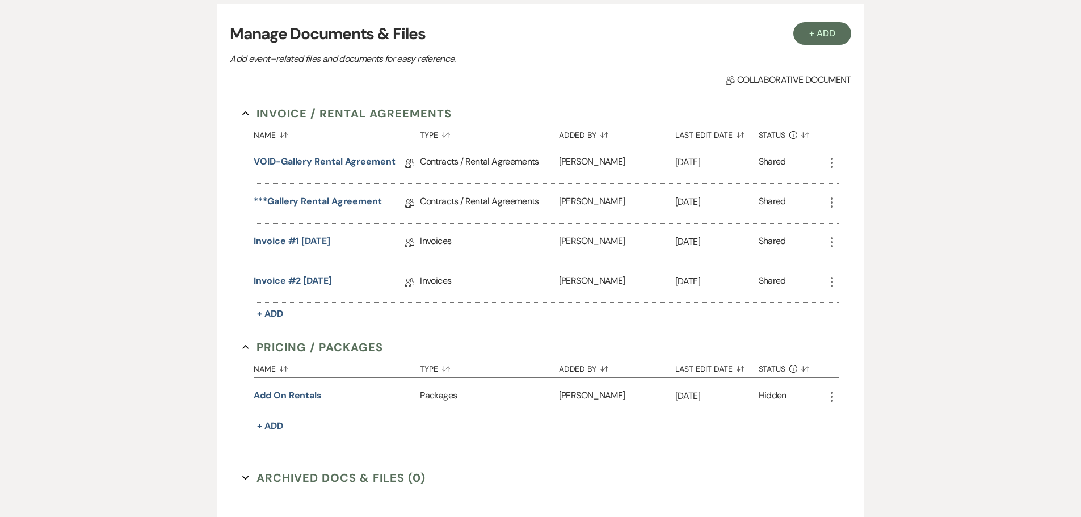
click at [829, 242] on icon "More" at bounding box center [832, 242] width 14 height 14
click at [851, 281] on button "Settings Gear Rename" at bounding box center [882, 284] width 115 height 19
select select "22"
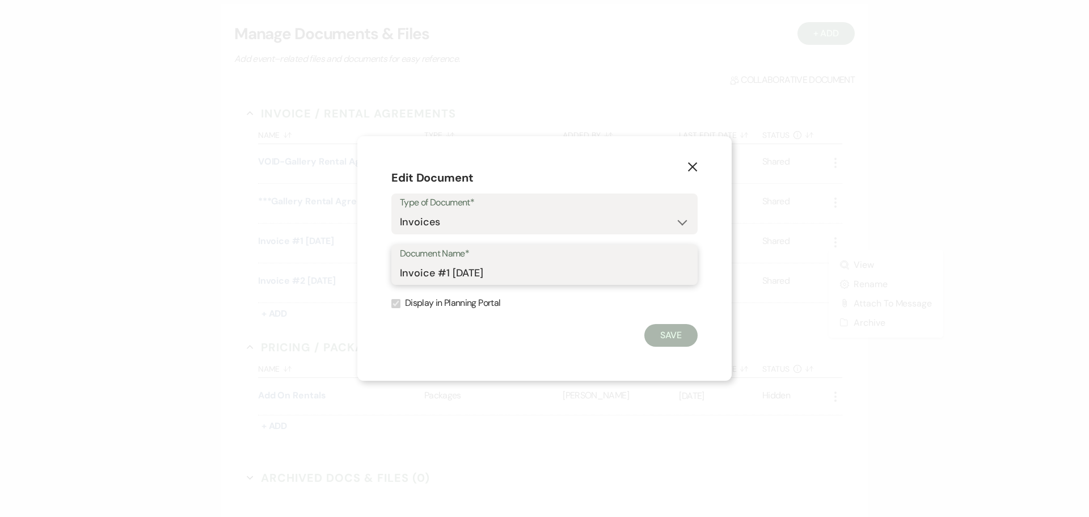
click at [401, 273] on input "Invoice #1 [DATE]" at bounding box center [544, 273] width 289 height 22
type input "VOID-Invoice #1 [DATE]"
click at [671, 339] on button "Save" at bounding box center [670, 335] width 53 height 23
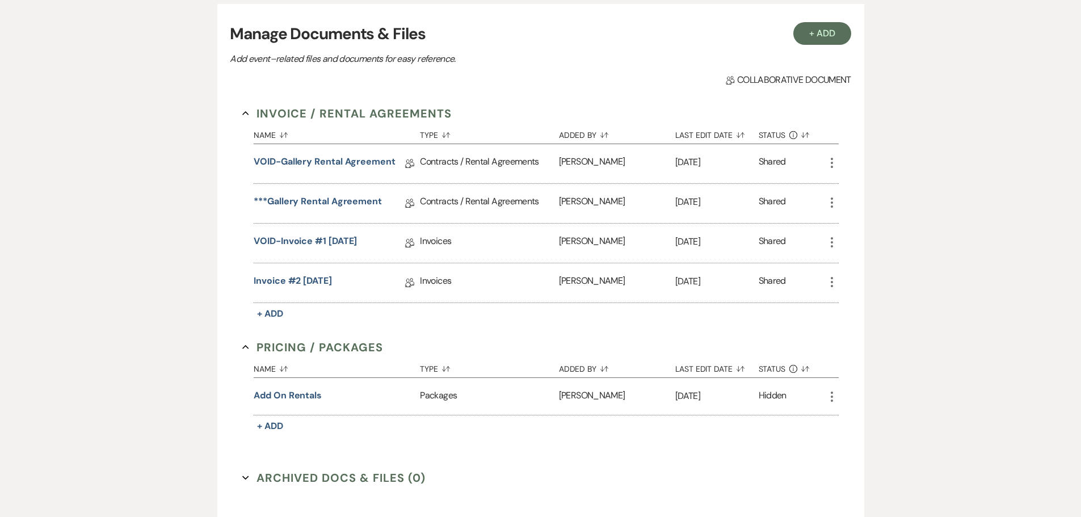
scroll to position [0, 0]
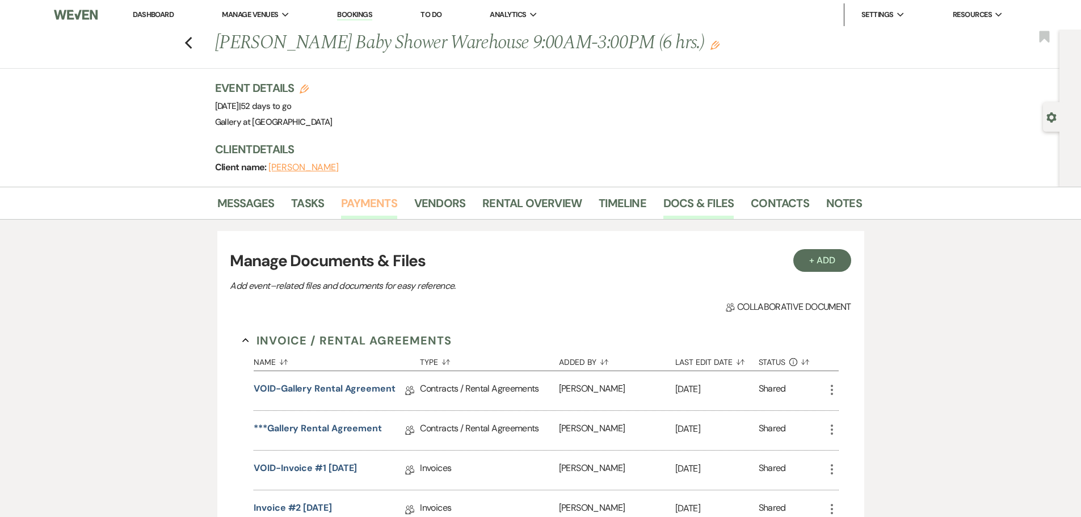
click at [357, 200] on link "Payments" at bounding box center [369, 206] width 56 height 25
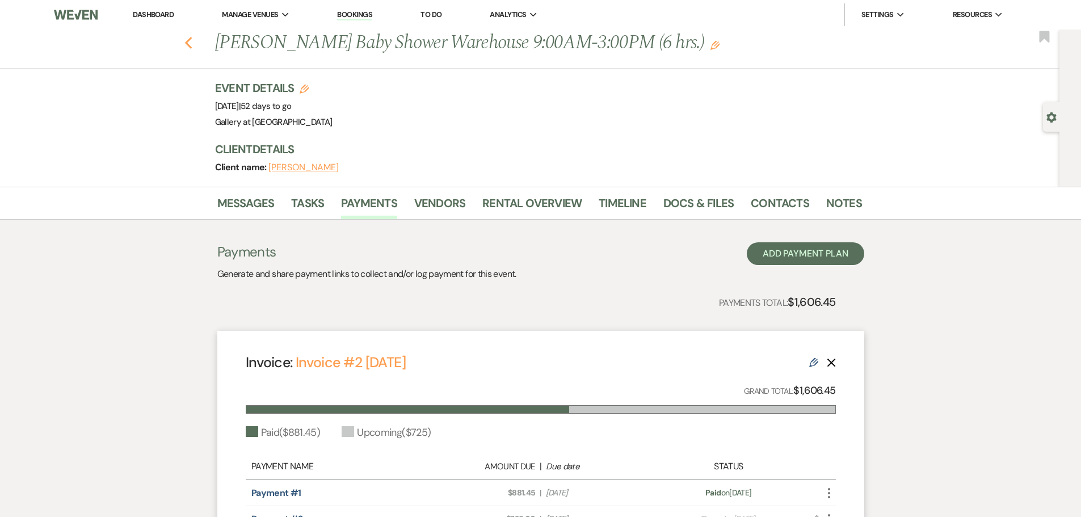
click at [190, 41] on icon "Previous" at bounding box center [188, 43] width 9 height 14
select select "2"
select select "4"
select select "2"
select select "8"
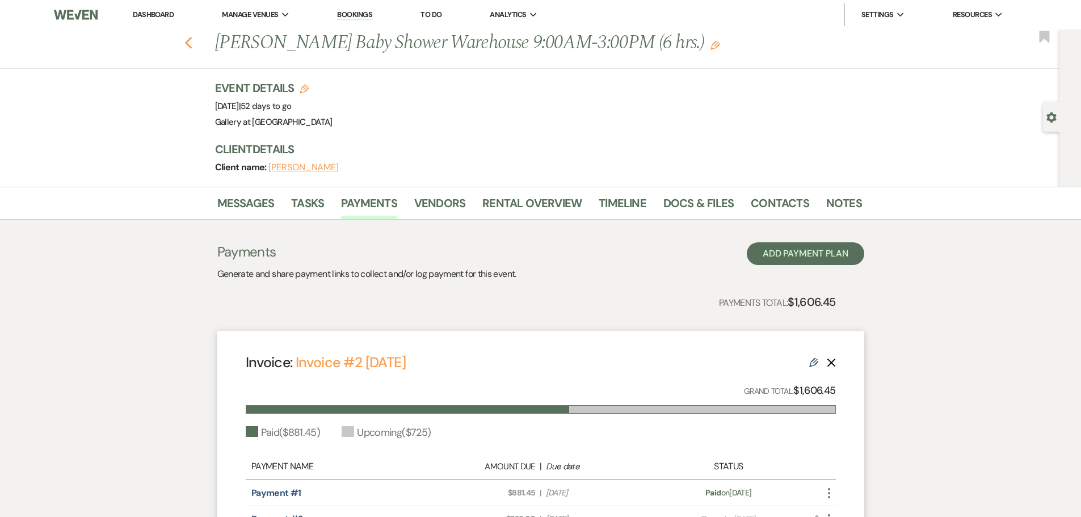
select select "8"
select select "11"
select select "8"
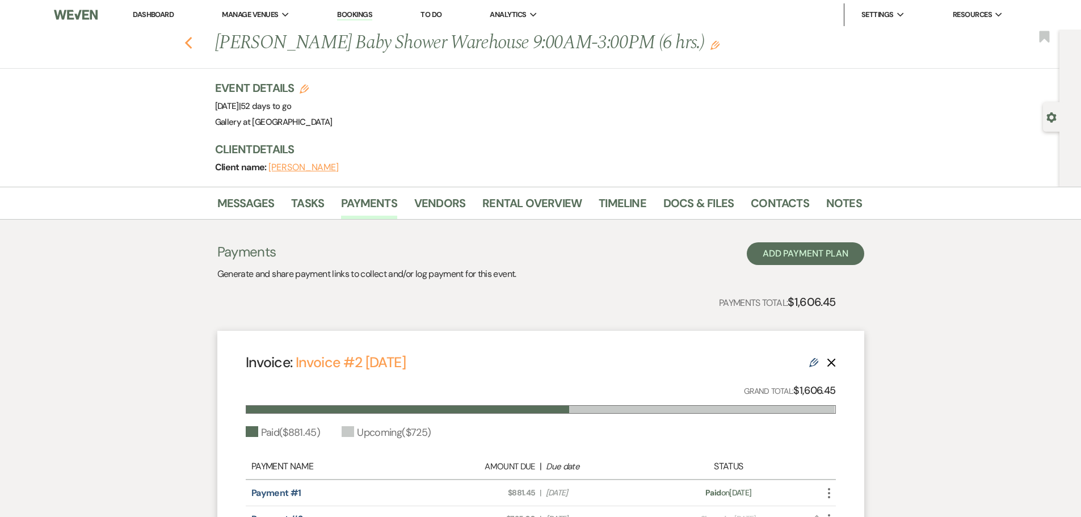
select select "8"
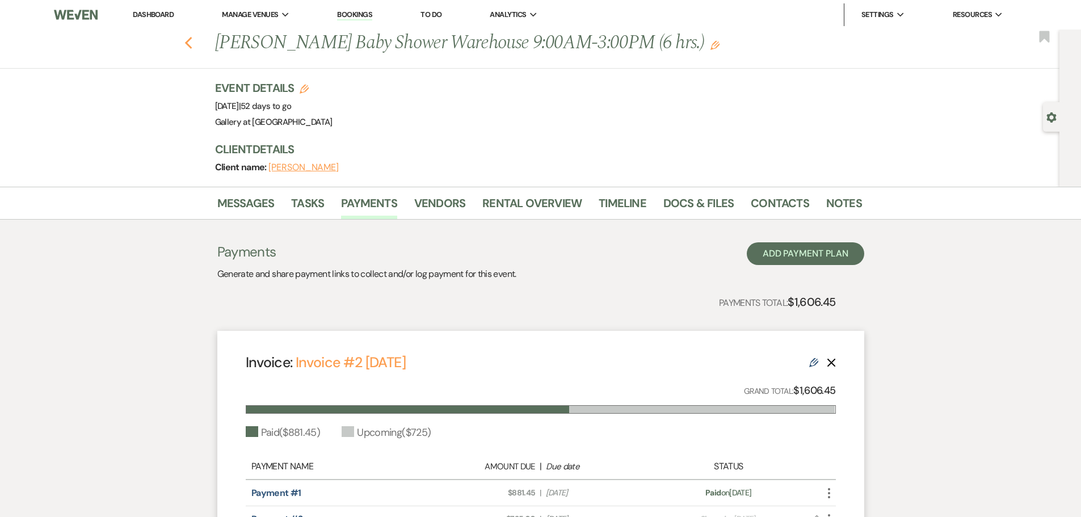
select select "5"
select select "4"
select select "8"
select select "4"
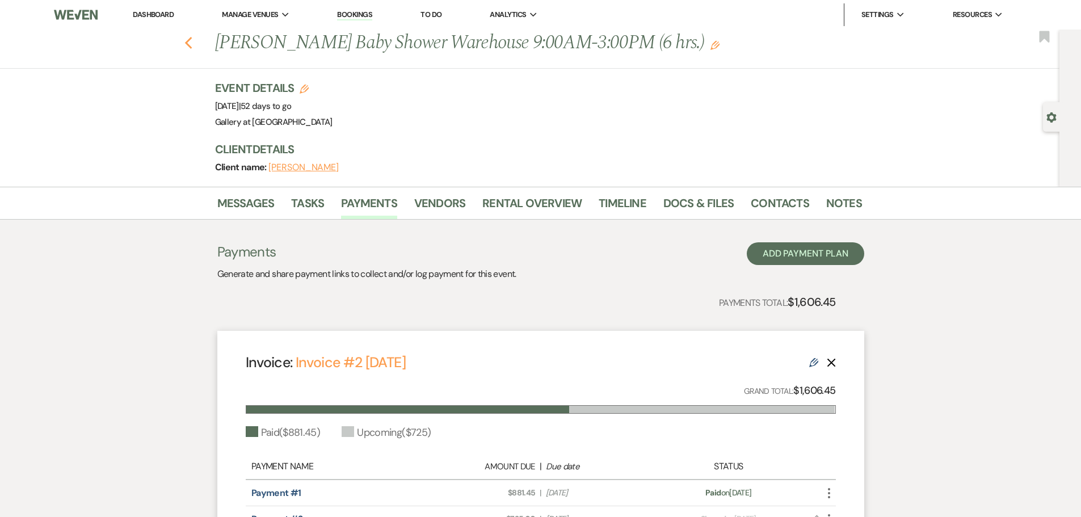
select select "8"
select select "5"
select select "8"
select select "5"
select select "8"
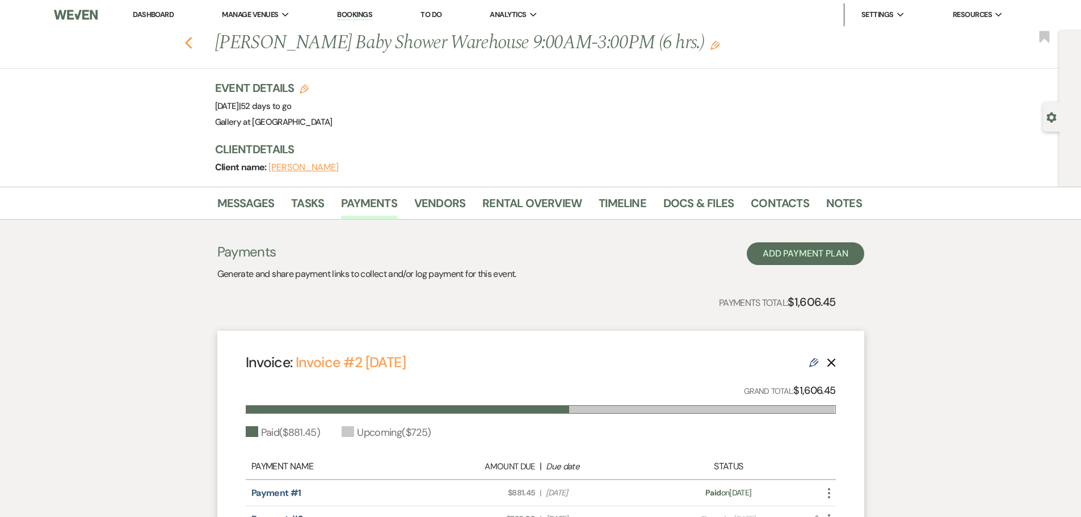
select select "5"
select select "8"
select select "5"
select select "8"
select select "5"
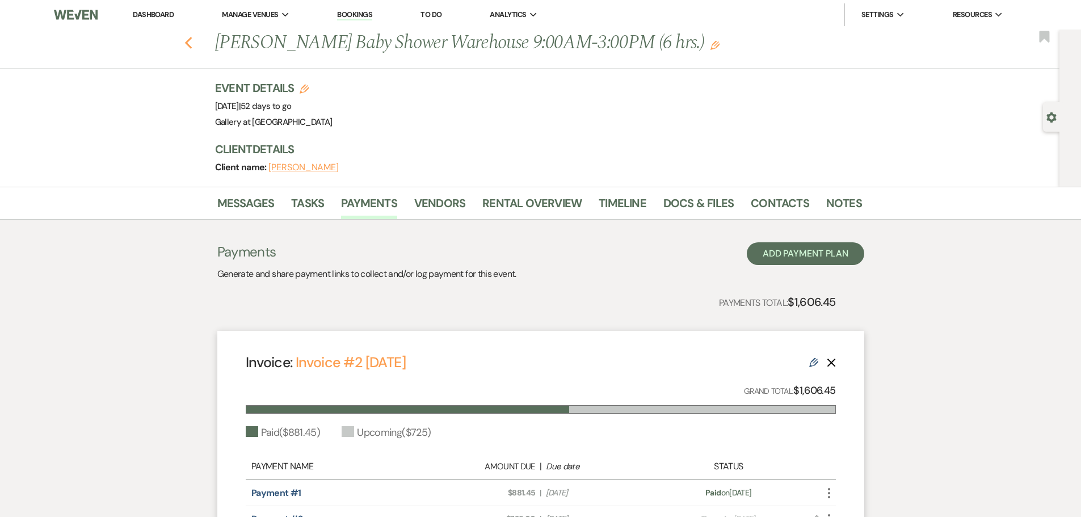
select select "8"
select select "5"
select select "8"
select select "5"
select select "8"
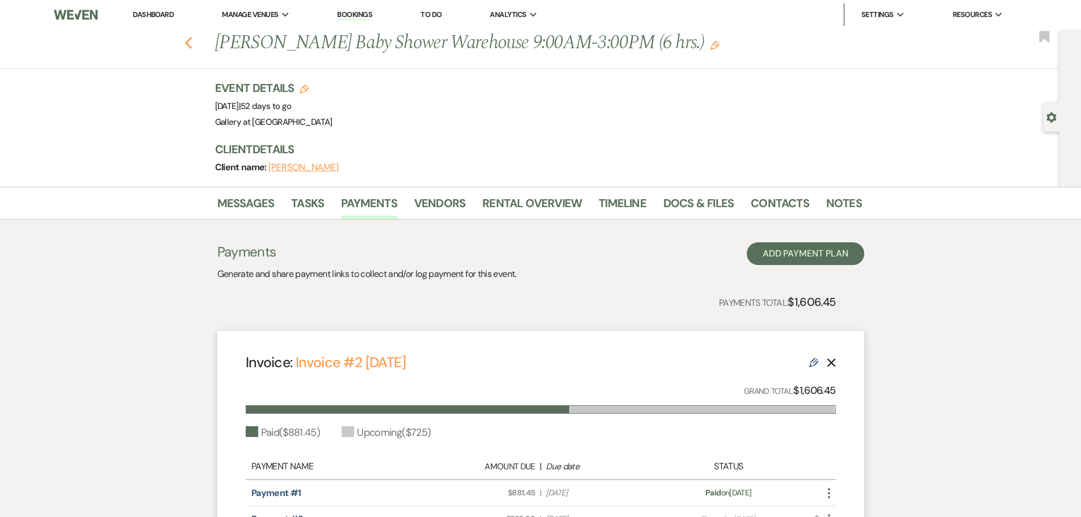
select select "5"
select select "8"
select select "5"
select select "8"
select select "5"
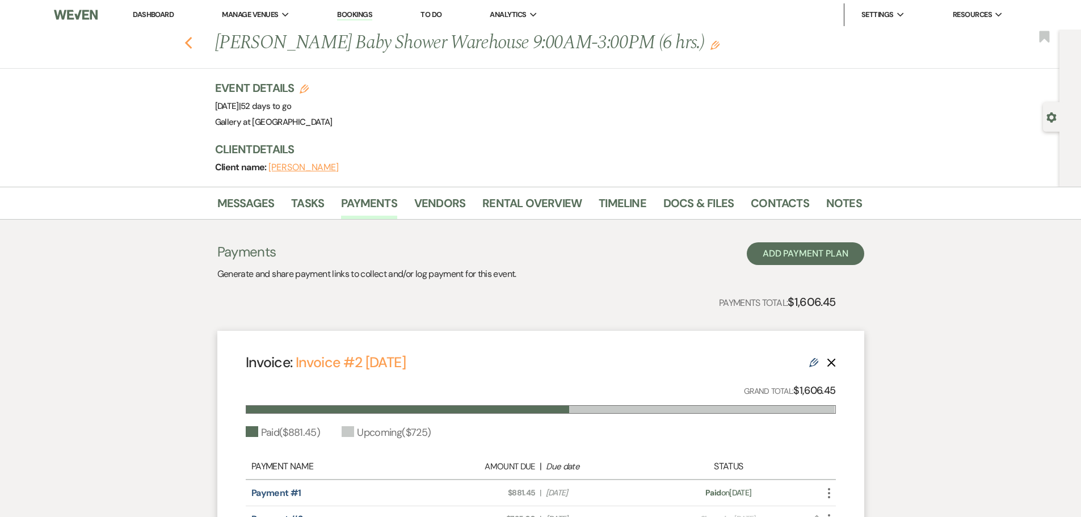
select select "8"
select select "5"
select select "8"
select select "5"
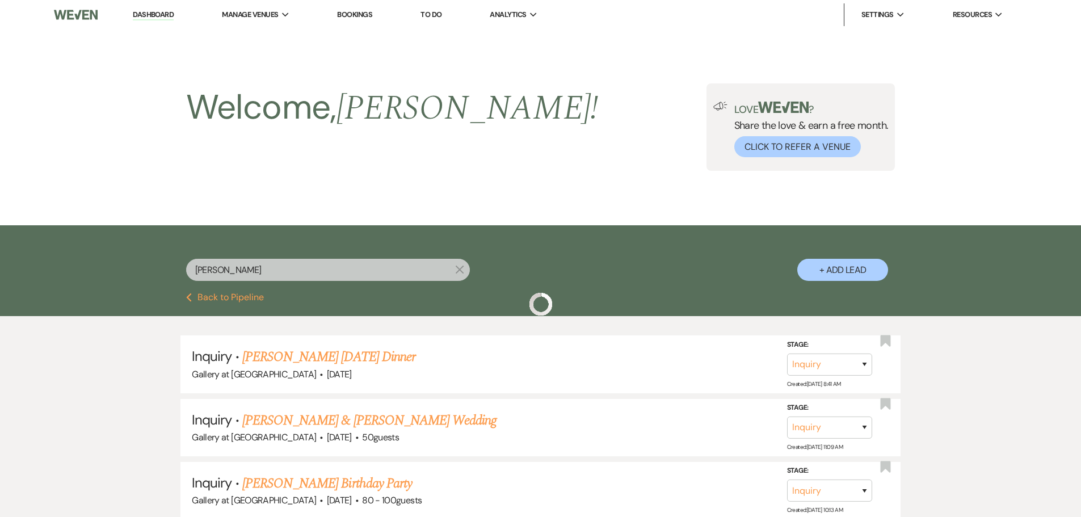
scroll to position [113, 0]
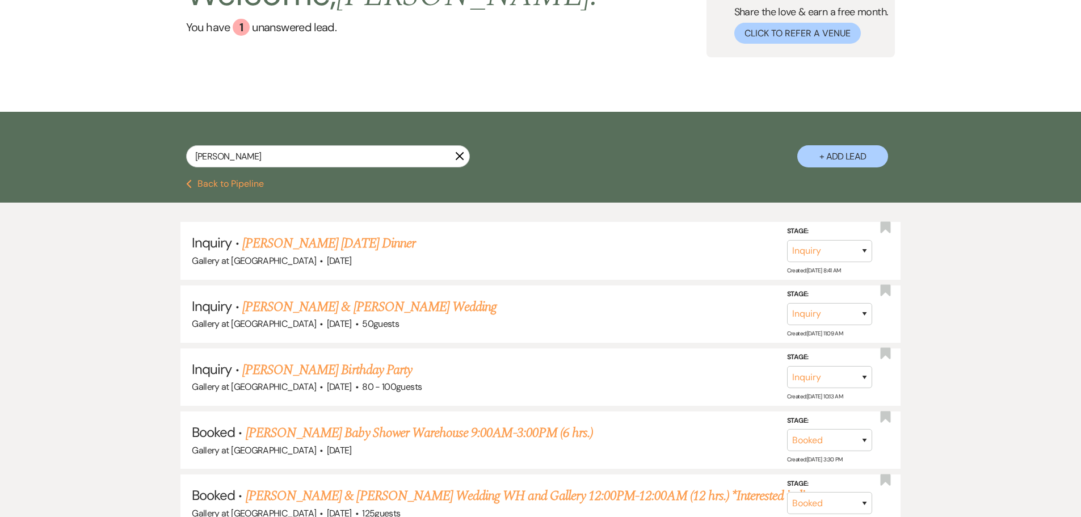
click at [458, 153] on icon "X" at bounding box center [459, 155] width 9 height 9
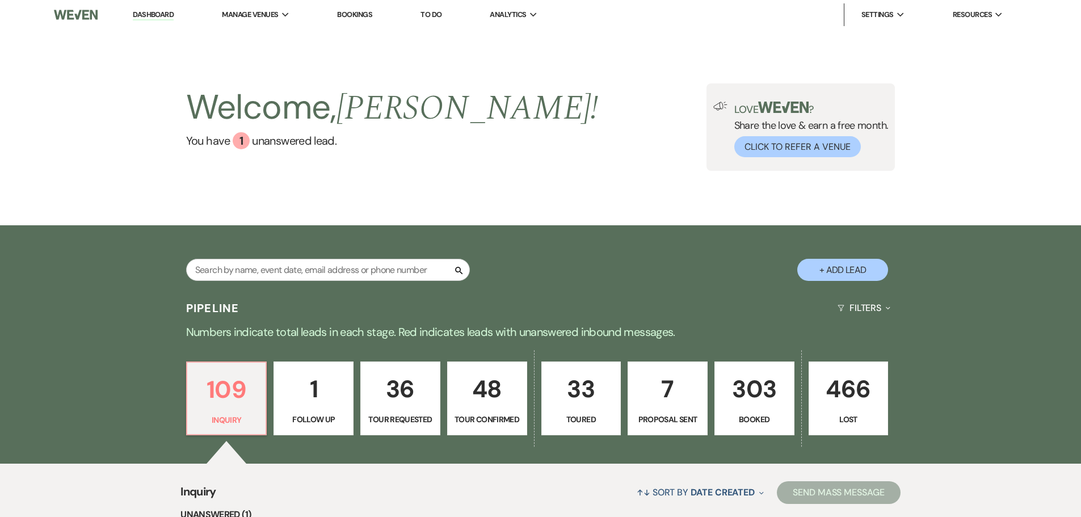
click at [145, 12] on link "Dashboard" at bounding box center [153, 15] width 41 height 11
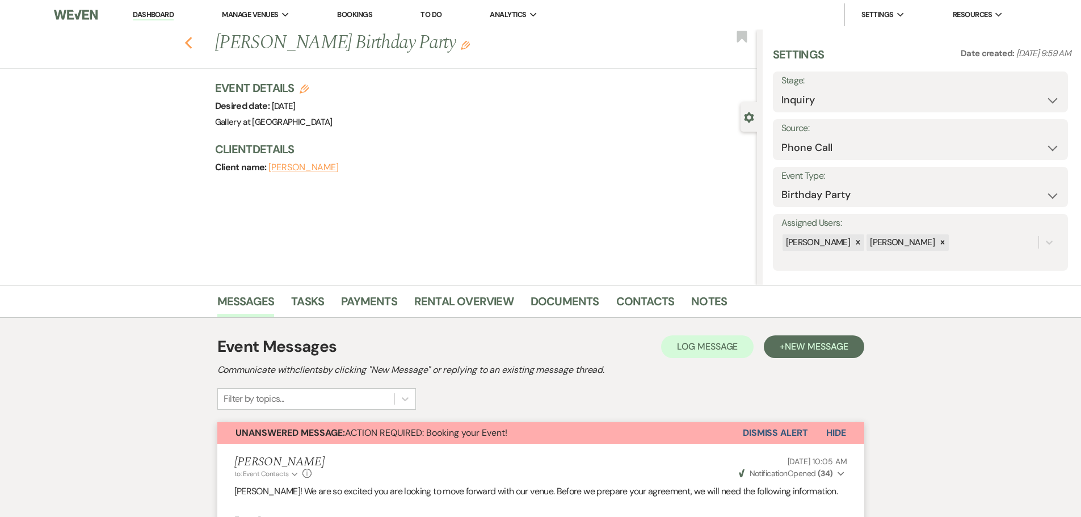
click at [191, 44] on use "button" at bounding box center [187, 43] width 7 height 12
